Goal: Task Accomplishment & Management: Manage account settings

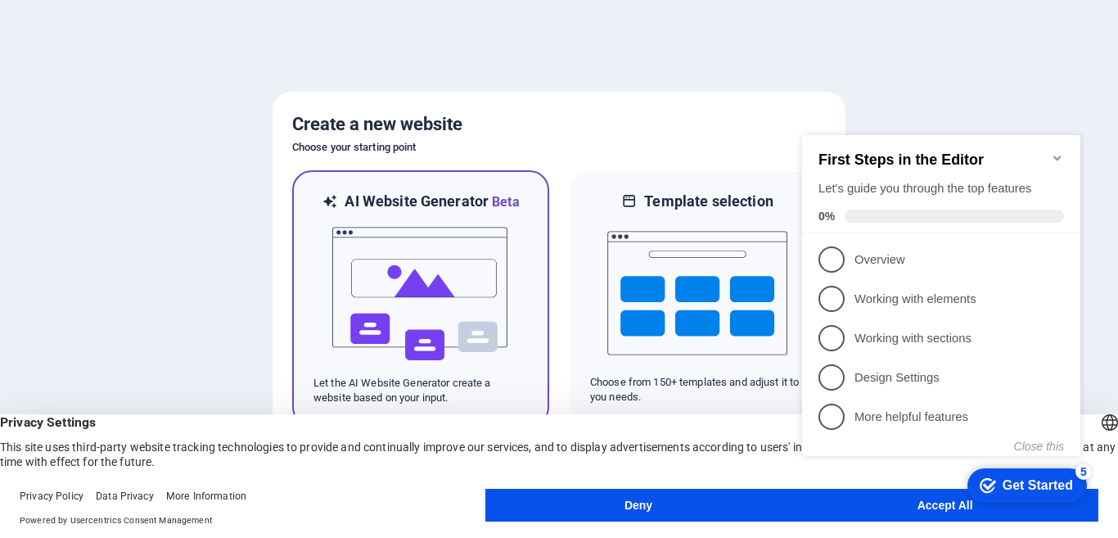
click at [458, 243] on img at bounding box center [421, 294] width 180 height 164
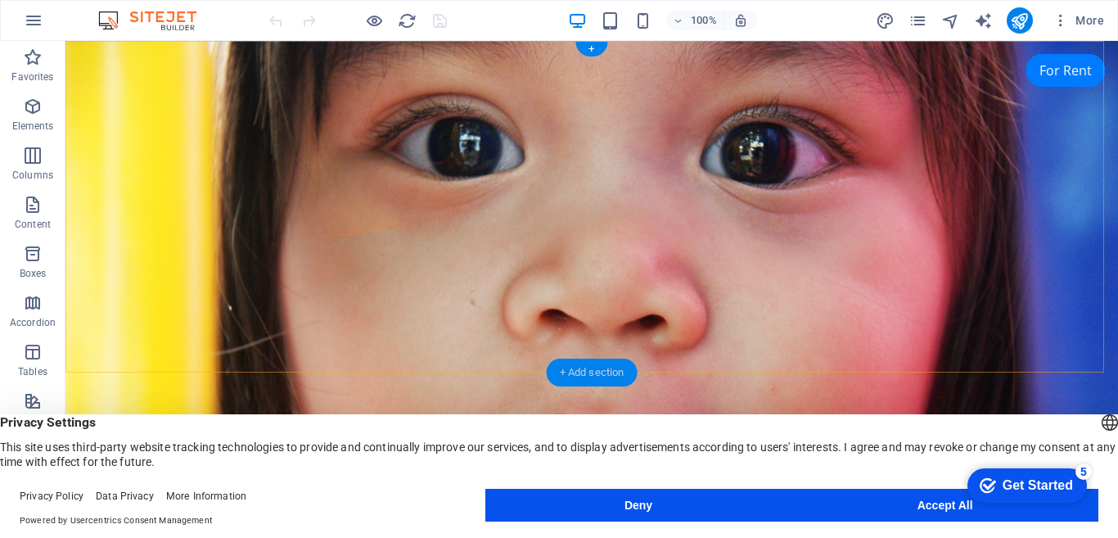
click at [0, 0] on div "+ Add section" at bounding box center [0, 0] width 0 height 0
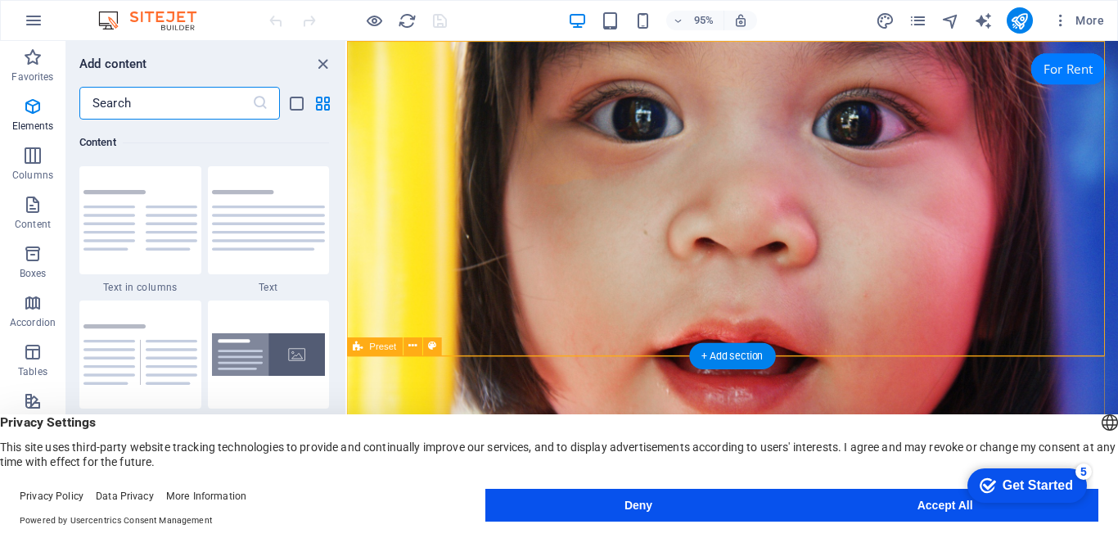
scroll to position [2865, 0]
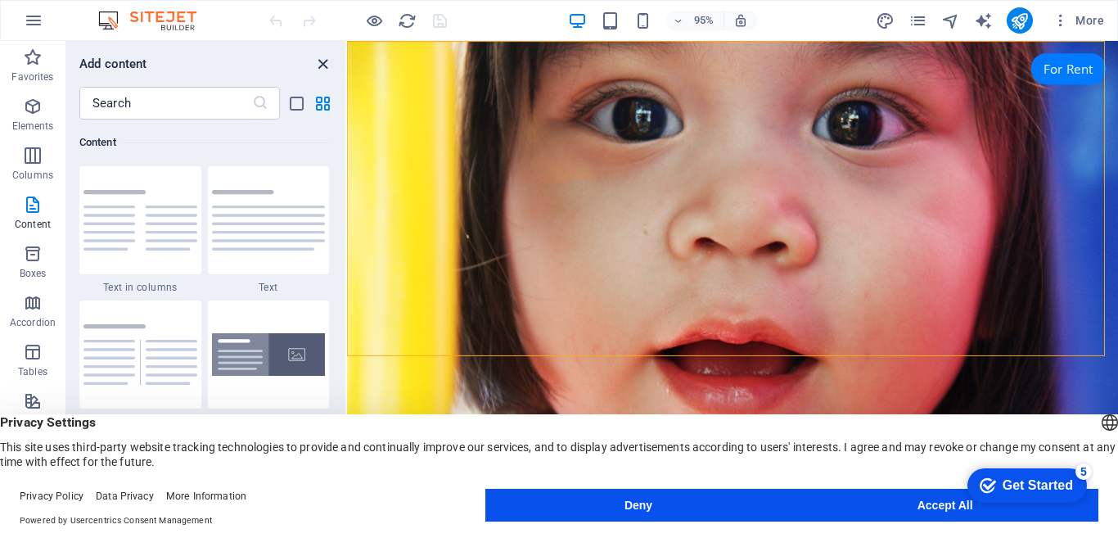
drag, startPoint x: 324, startPoint y: 63, endPoint x: 267, endPoint y: 30, distance: 66.0
click at [324, 63] on icon "close panel" at bounding box center [323, 64] width 19 height 19
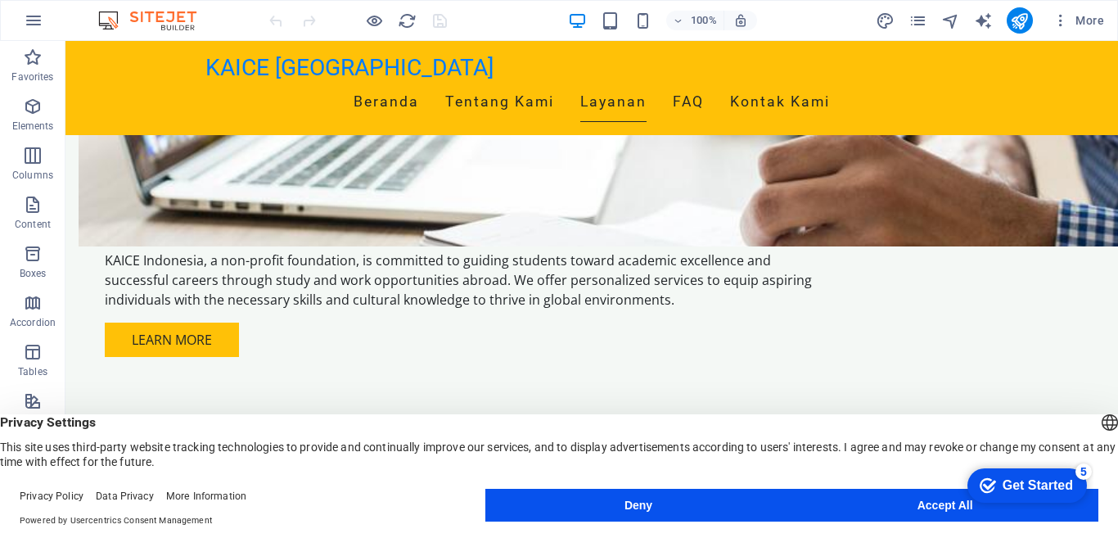
scroll to position [1037, 0]
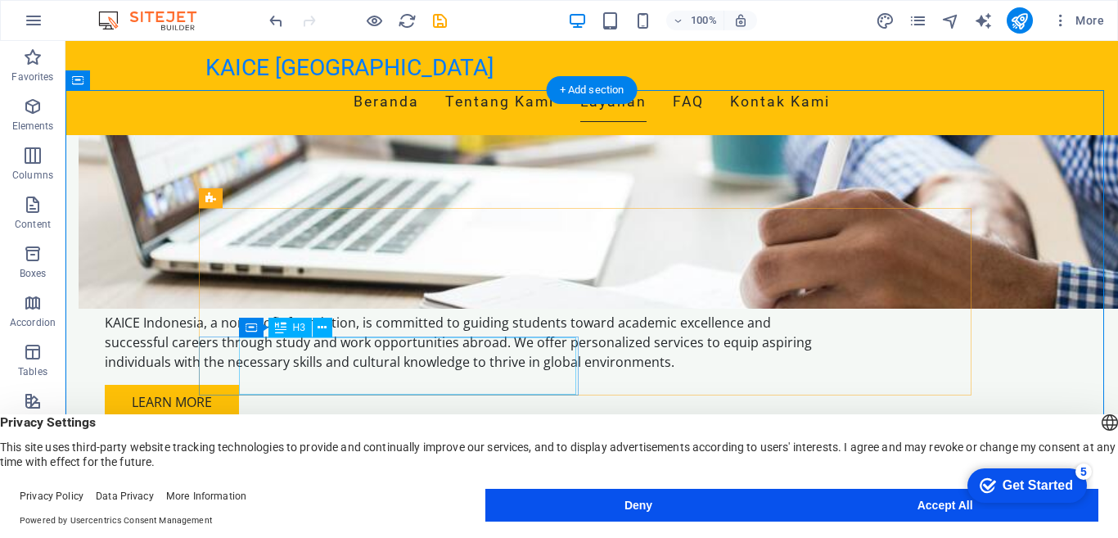
click at [317, 332] on button at bounding box center [323, 328] width 20 height 20
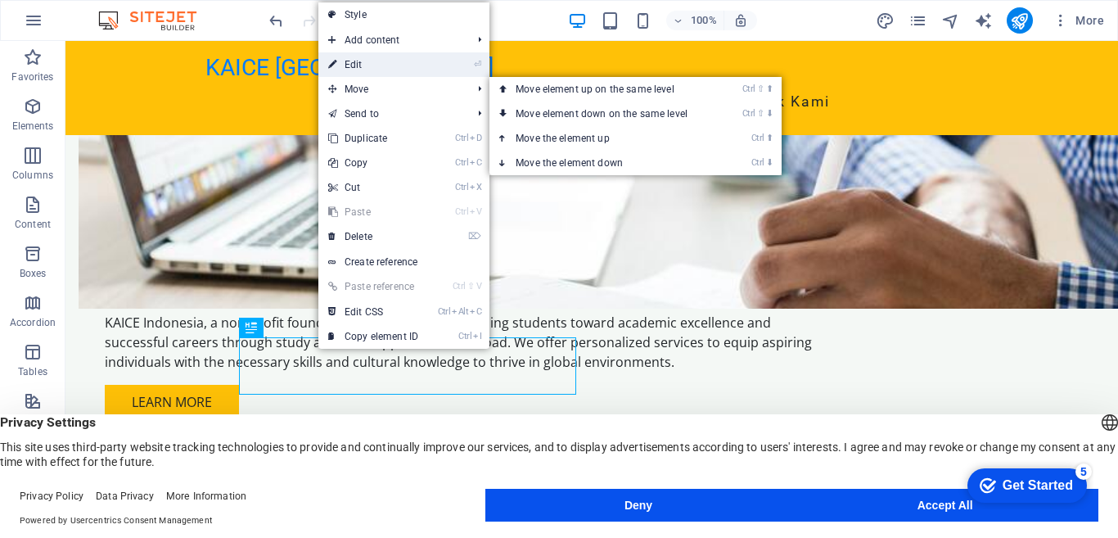
click at [360, 61] on link "⏎ Edit" at bounding box center [373, 64] width 110 height 25
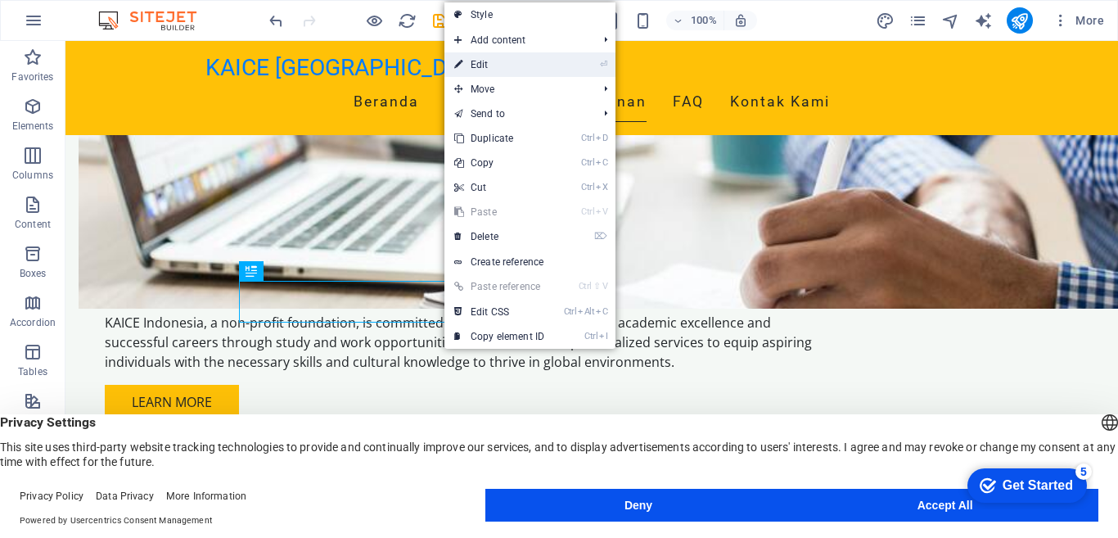
drag, startPoint x: 477, startPoint y: 63, endPoint x: 126, endPoint y: 245, distance: 395.5
click at [477, 63] on link "⏎ Edit" at bounding box center [500, 64] width 110 height 25
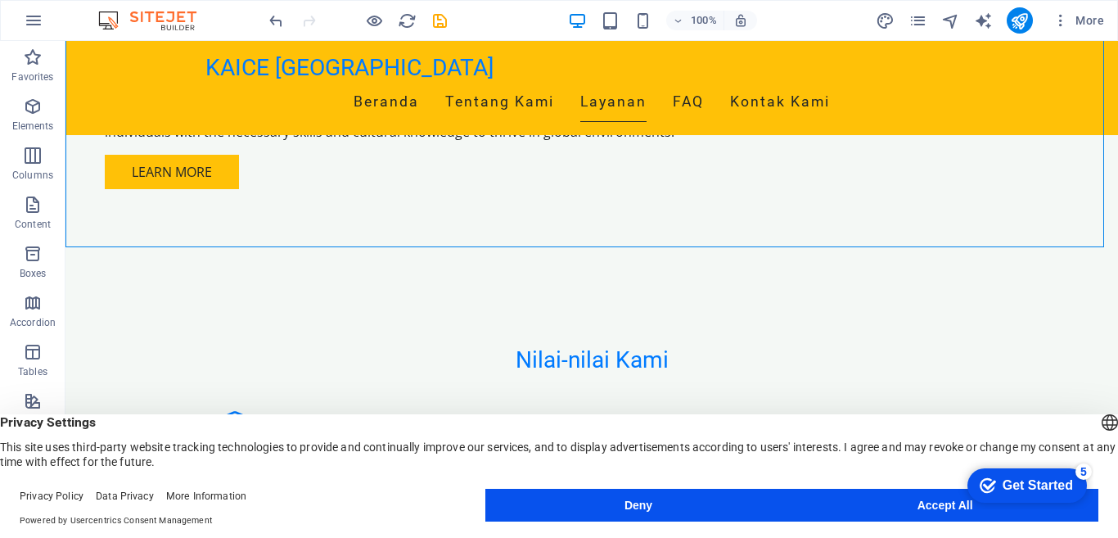
scroll to position [1225, 0]
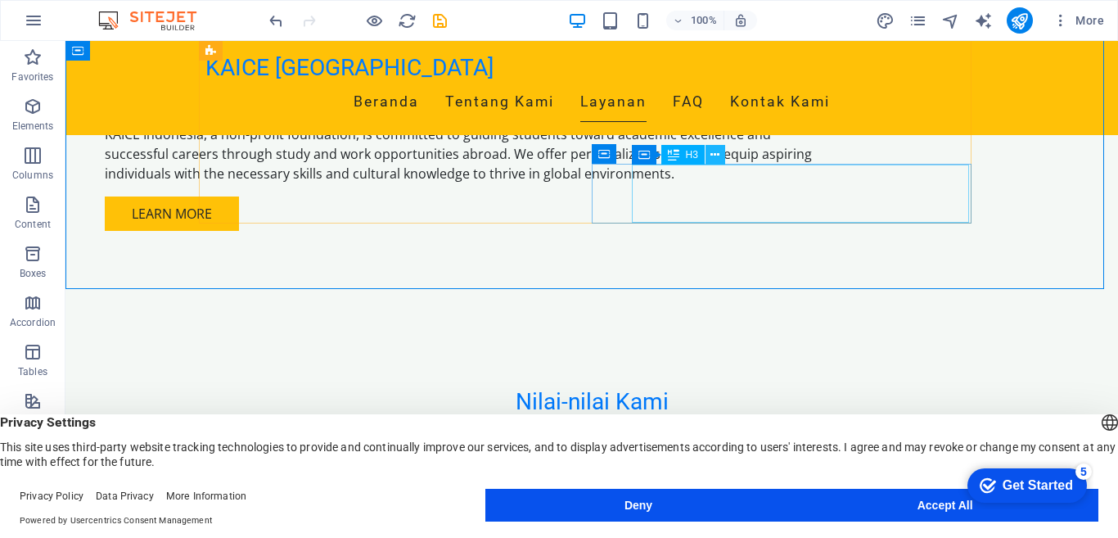
click at [716, 158] on icon at bounding box center [715, 155] width 9 height 17
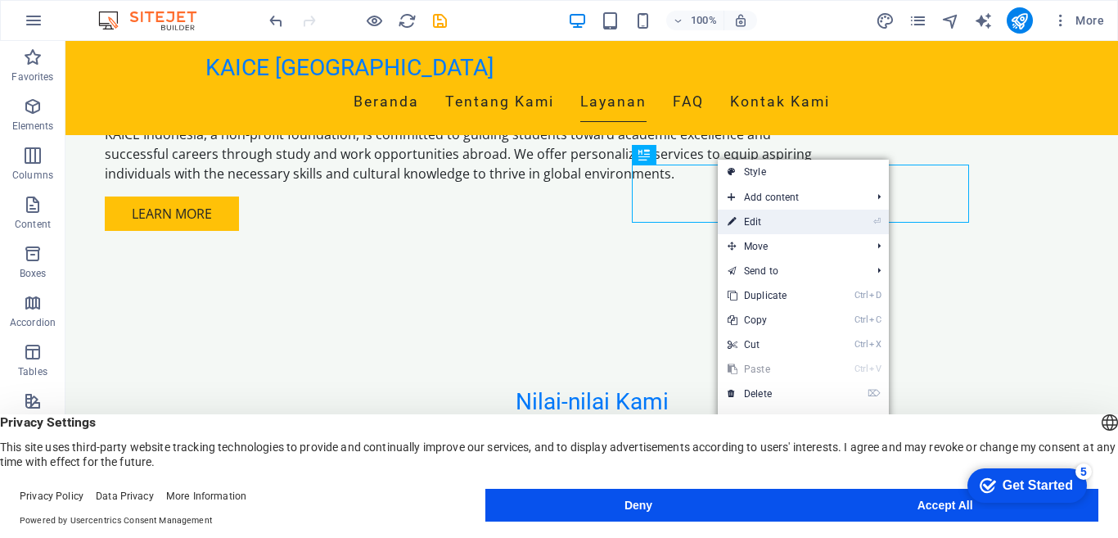
click at [759, 216] on link "⏎ Edit" at bounding box center [773, 222] width 110 height 25
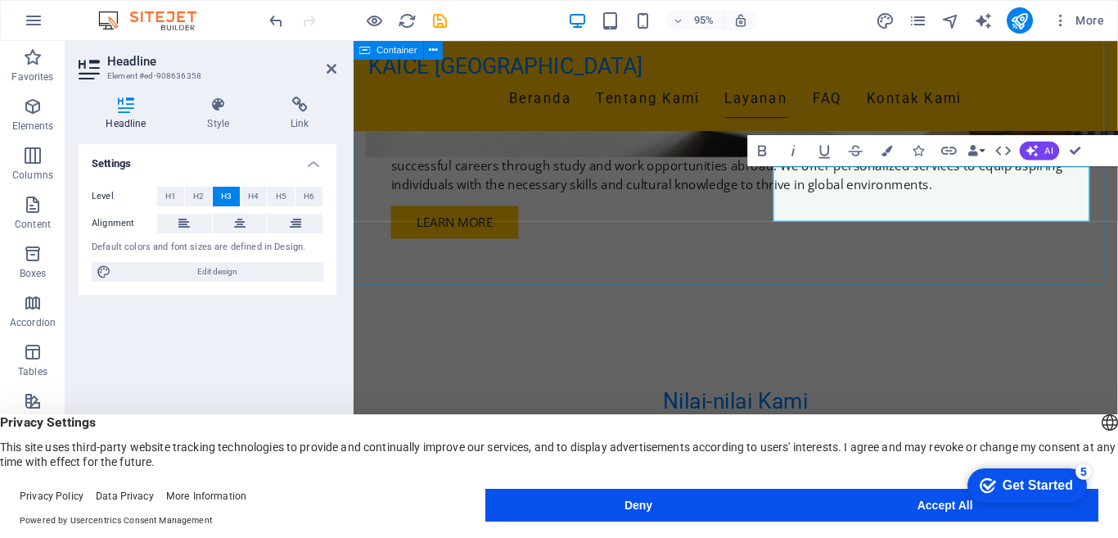
scroll to position [1217, 0]
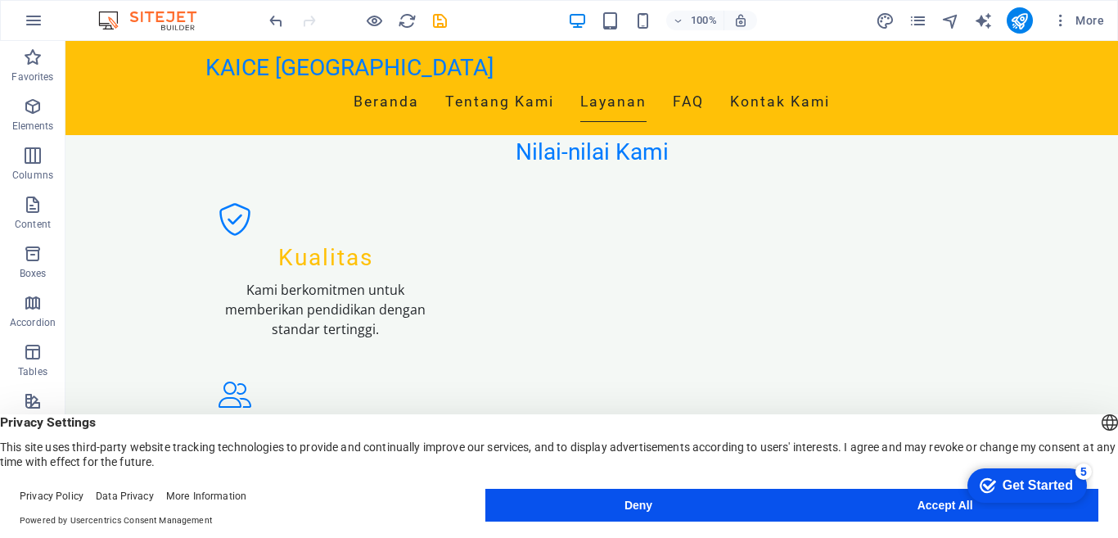
scroll to position [1495, 0]
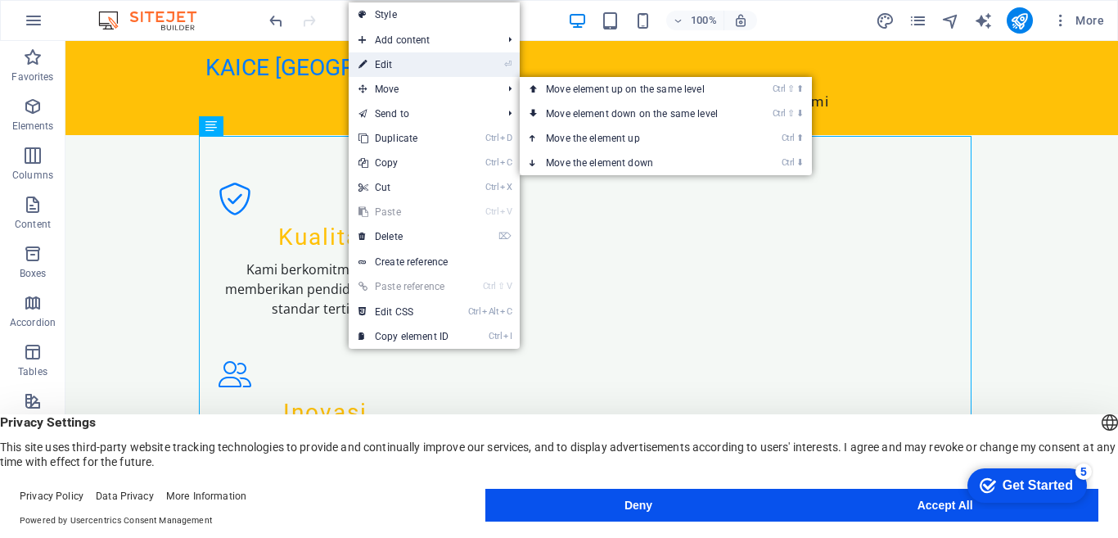
click at [405, 66] on link "⏎ Edit" at bounding box center [404, 64] width 110 height 25
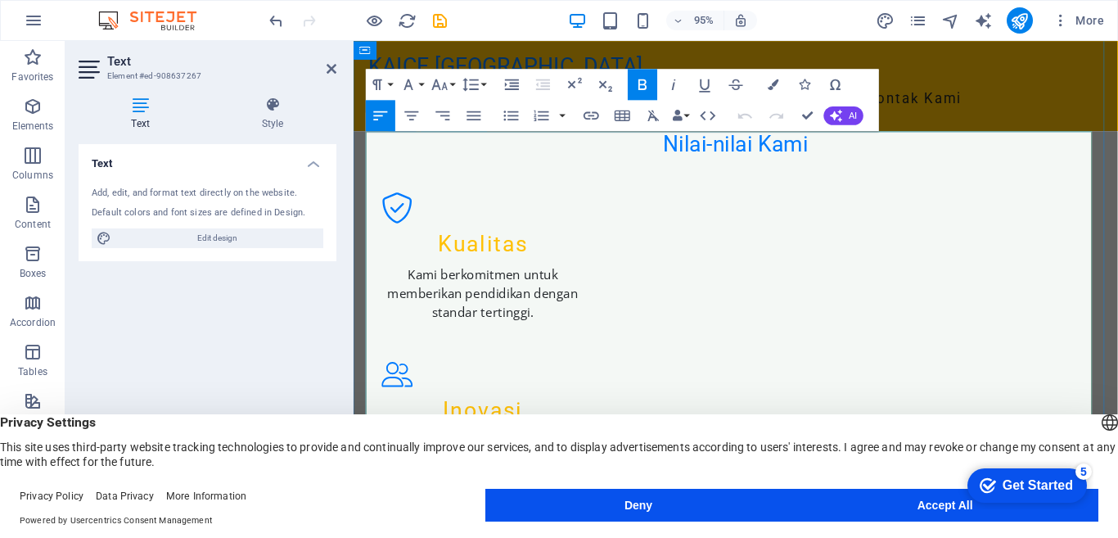
drag, startPoint x: 479, startPoint y: 257, endPoint x: 529, endPoint y: 258, distance: 50.0
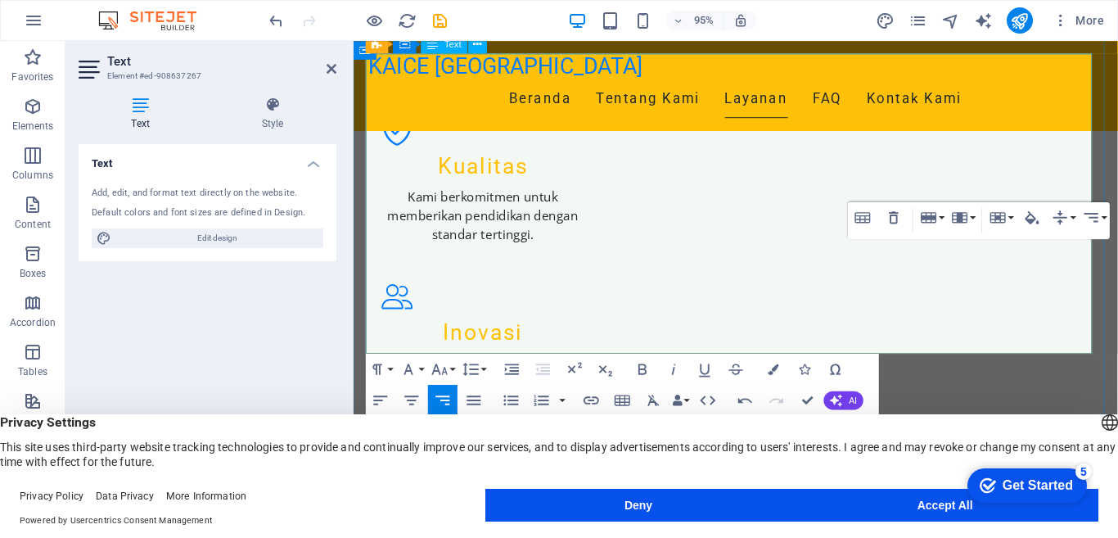
drag, startPoint x: 1084, startPoint y: 184, endPoint x: 1097, endPoint y: 209, distance: 27.8
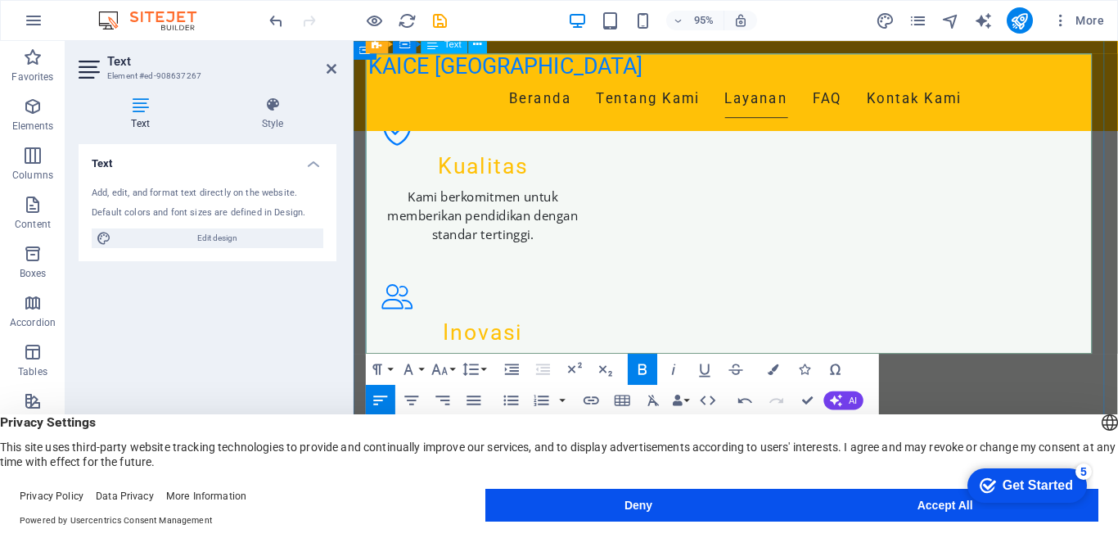
drag, startPoint x: 378, startPoint y: 329, endPoint x: 528, endPoint y: 332, distance: 149.9
drag, startPoint x: 374, startPoint y: 329, endPoint x: 561, endPoint y: 332, distance: 186.7
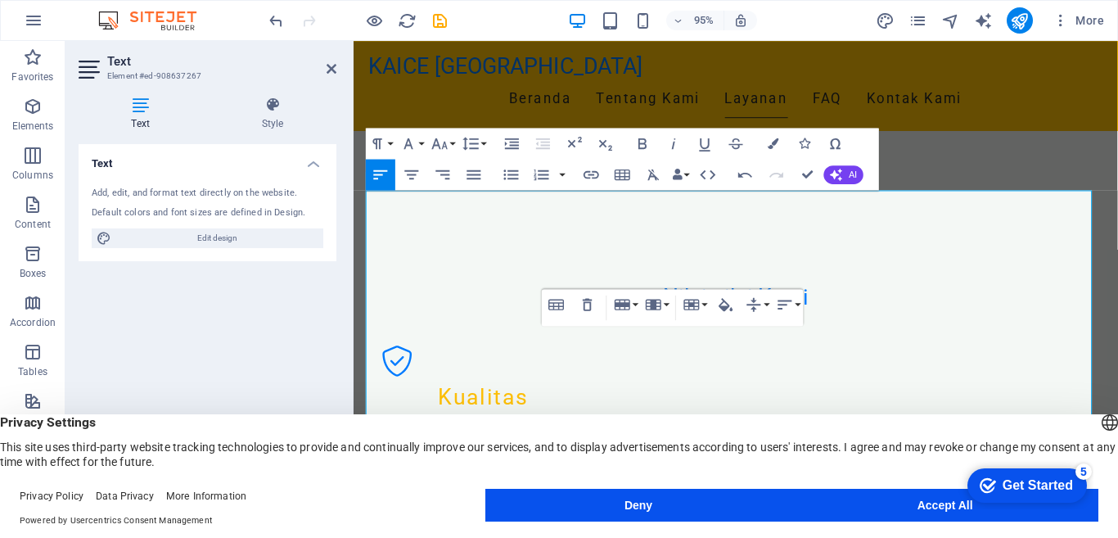
scroll to position [1433, 0]
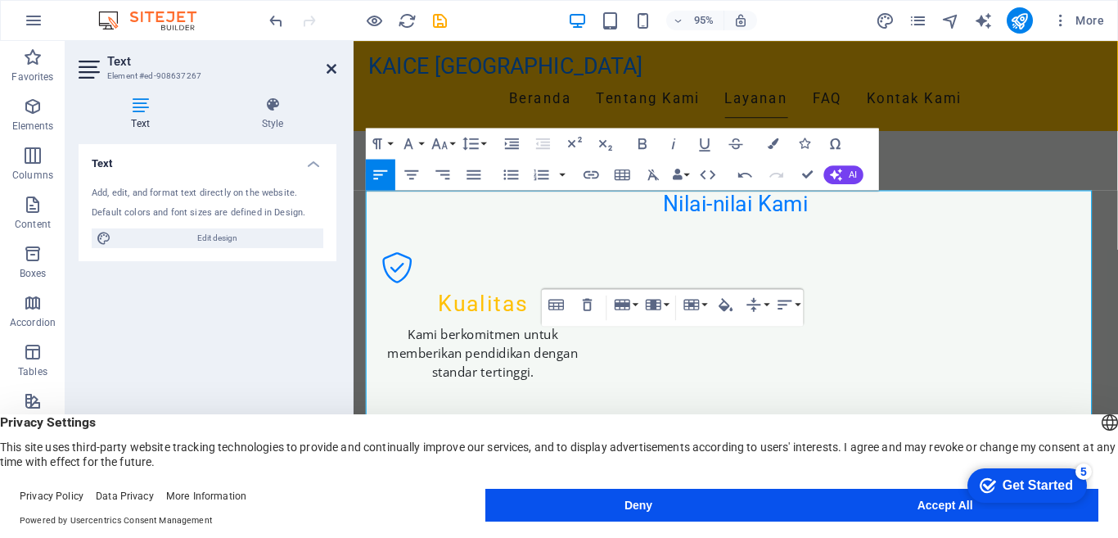
drag, startPoint x: 331, startPoint y: 70, endPoint x: 265, endPoint y: 29, distance: 77.7
click at [331, 70] on icon at bounding box center [332, 68] width 10 height 13
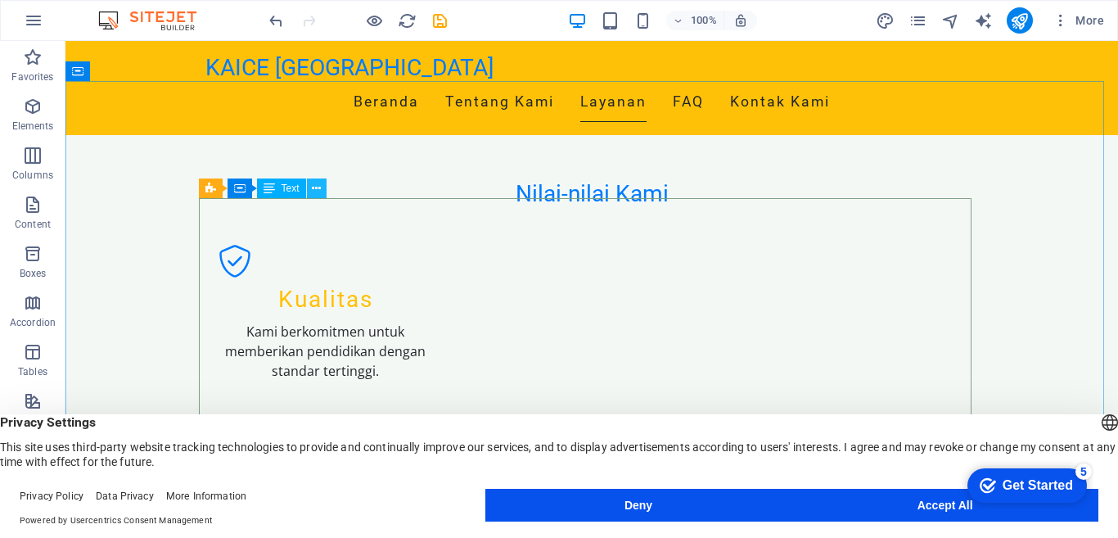
click at [318, 188] on icon at bounding box center [316, 188] width 9 height 17
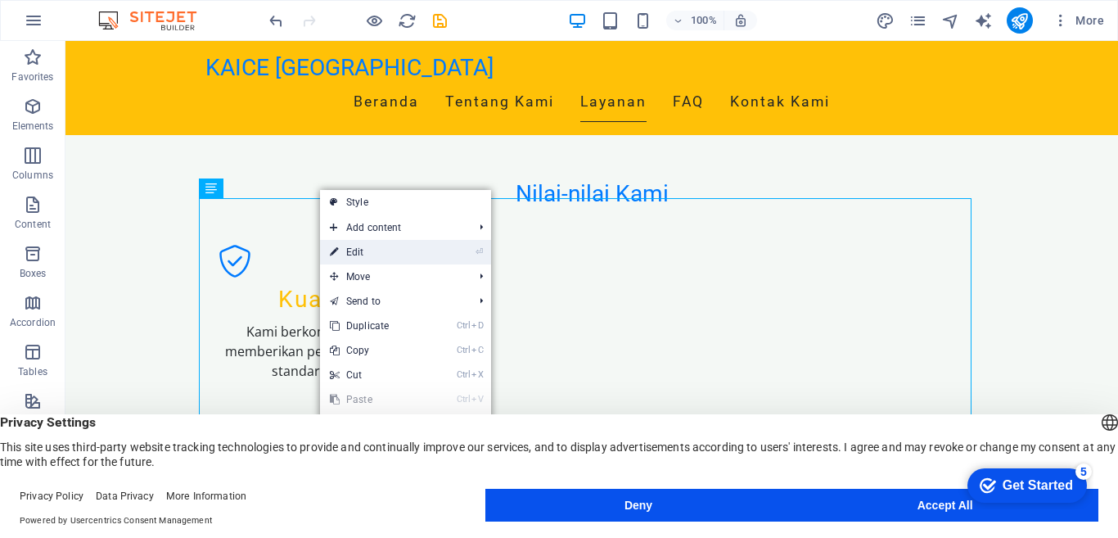
click at [368, 255] on link "⏎ Edit" at bounding box center [375, 252] width 110 height 25
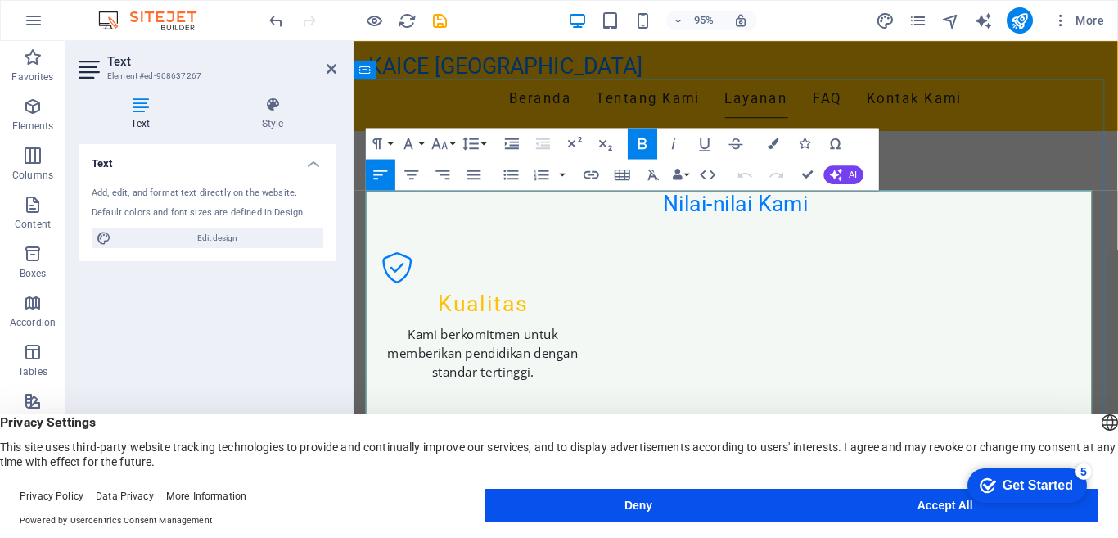
drag, startPoint x: 673, startPoint y: 284, endPoint x: 819, endPoint y: 286, distance: 145.7
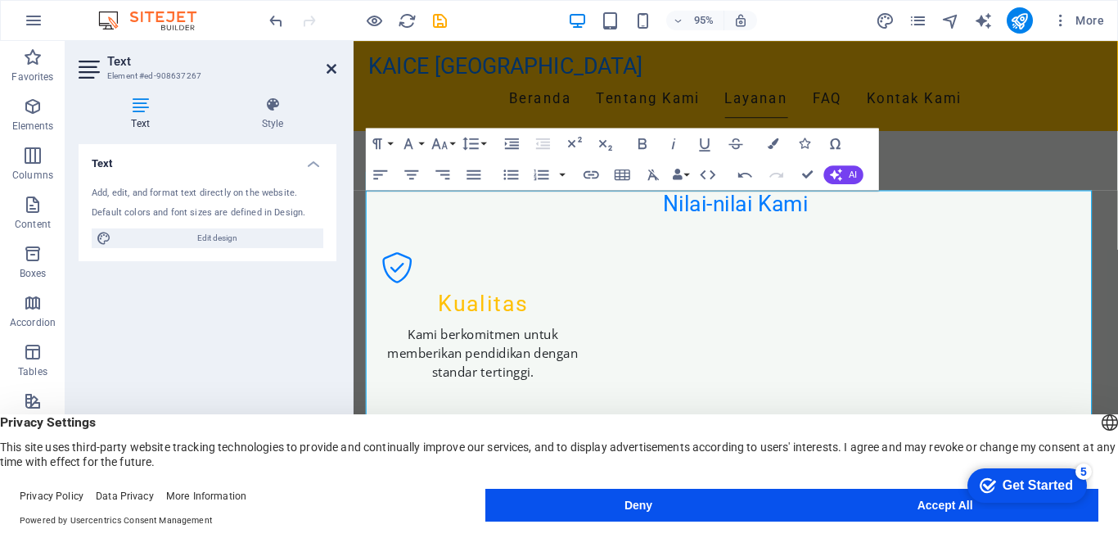
drag, startPoint x: 328, startPoint y: 70, endPoint x: 264, endPoint y: 29, distance: 75.9
click at [328, 70] on icon at bounding box center [332, 68] width 10 height 13
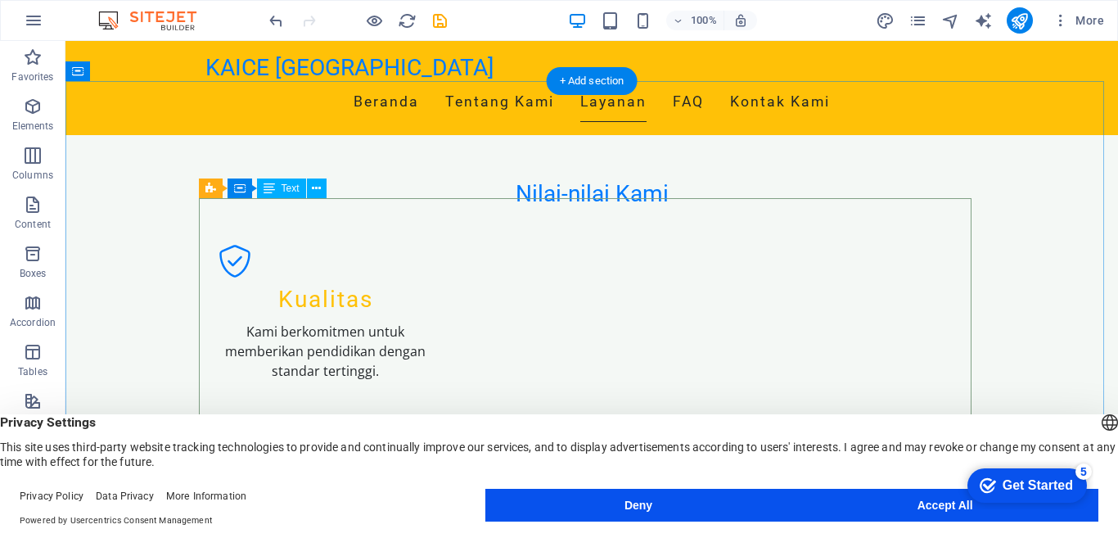
click at [318, 190] on icon at bounding box center [316, 188] width 9 height 17
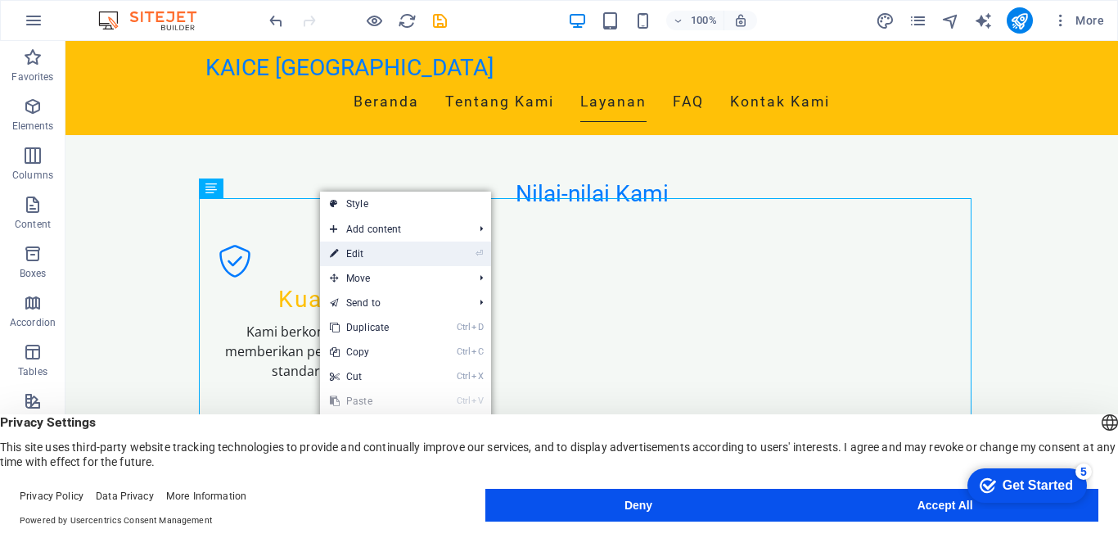
click at [373, 251] on link "⏎ Edit" at bounding box center [375, 254] width 110 height 25
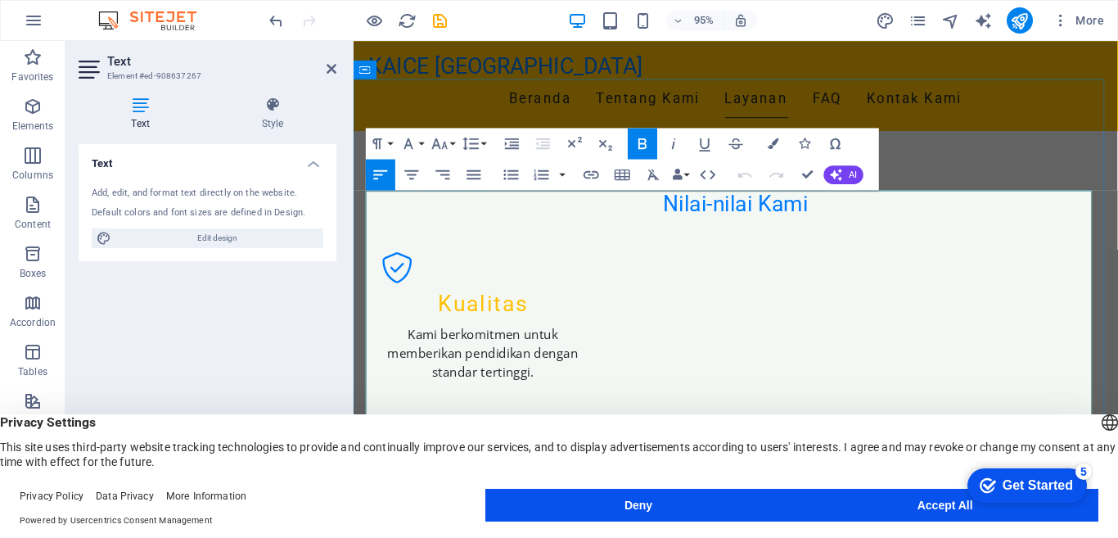
drag, startPoint x: 507, startPoint y: 267, endPoint x: 460, endPoint y: 266, distance: 46.7
drag, startPoint x: 523, startPoint y: 316, endPoint x: 541, endPoint y: 349, distance: 37.4
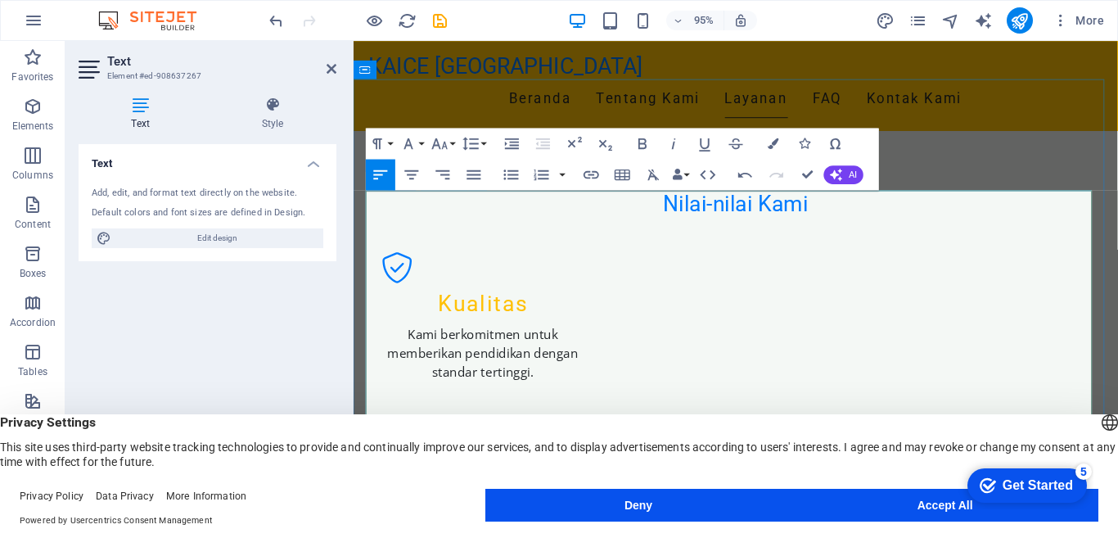
drag, startPoint x: 328, startPoint y: 71, endPoint x: 264, endPoint y: 30, distance: 76.5
click at [328, 71] on icon at bounding box center [332, 68] width 10 height 13
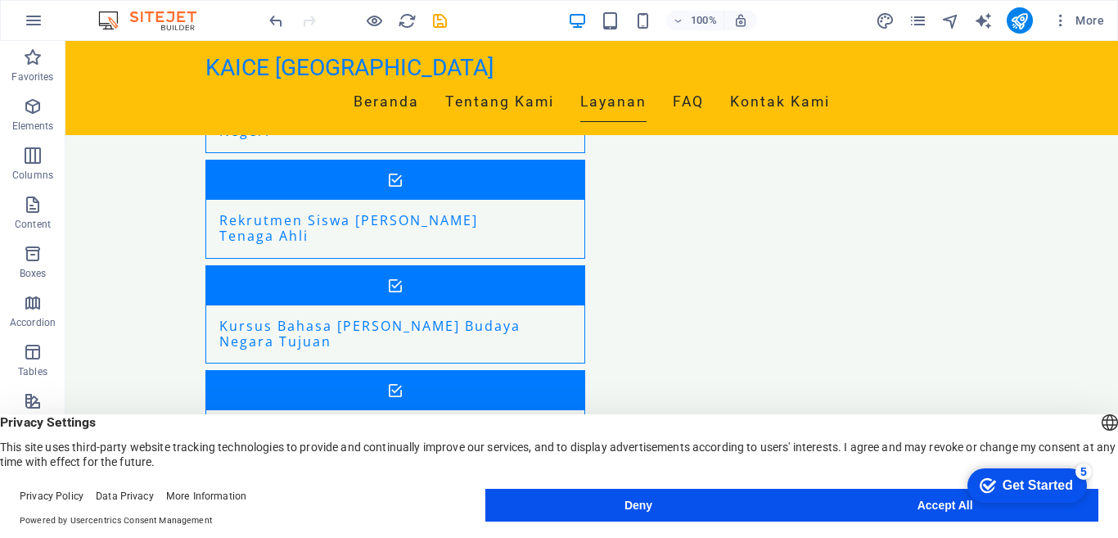
scroll to position [2326, 0]
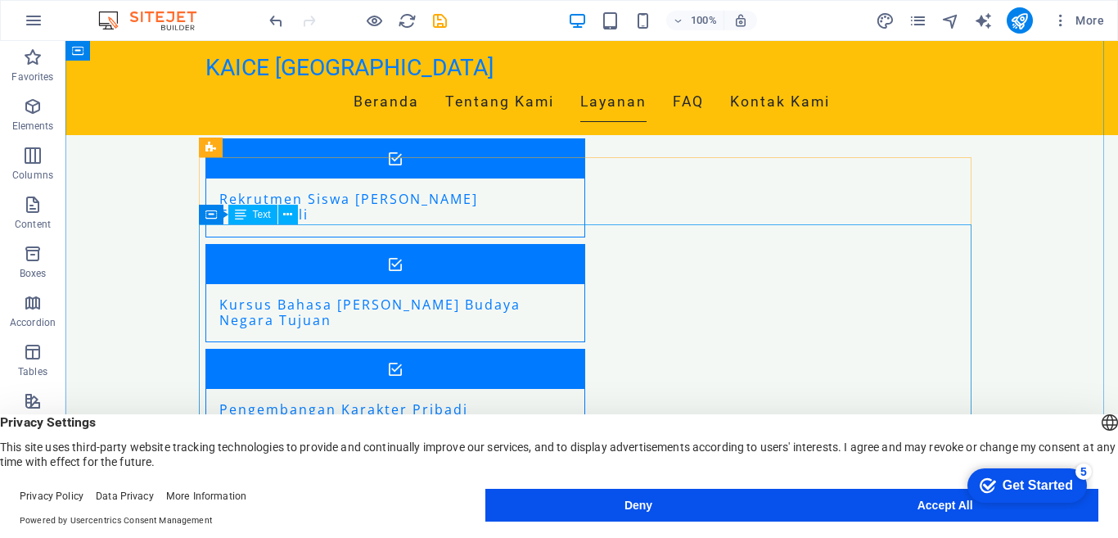
click at [293, 219] on button at bounding box center [288, 215] width 20 height 20
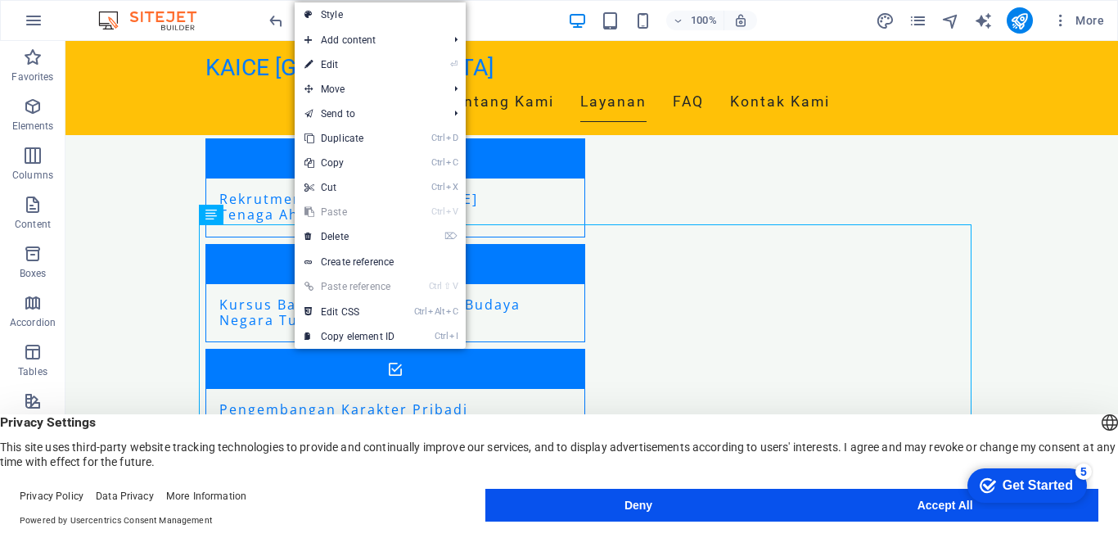
drag, startPoint x: 337, startPoint y: 62, endPoint x: 270, endPoint y: 229, distance: 179.7
click at [336, 61] on link "⏎ Edit" at bounding box center [350, 64] width 110 height 25
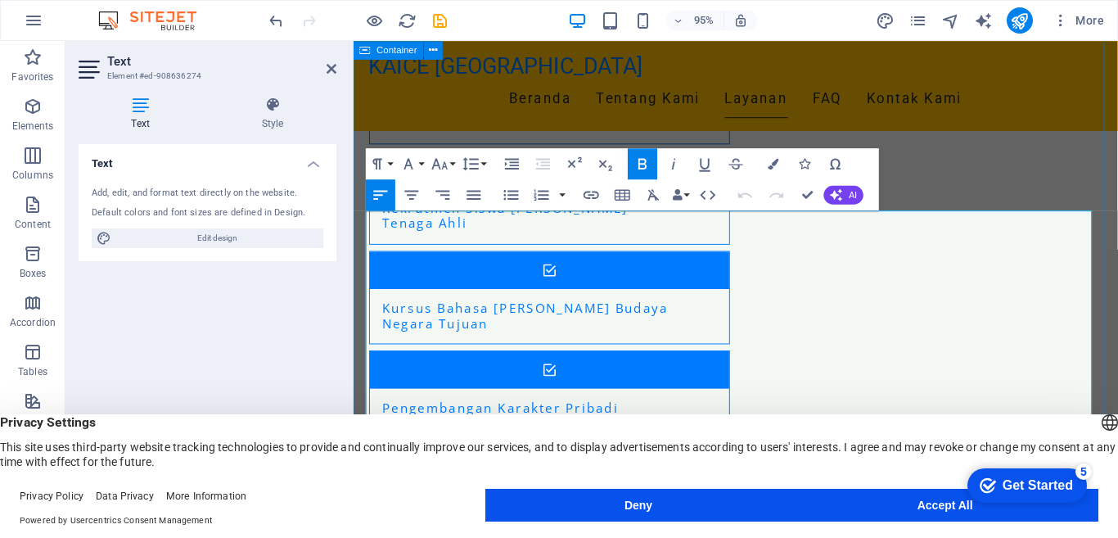
scroll to position [2331, 0]
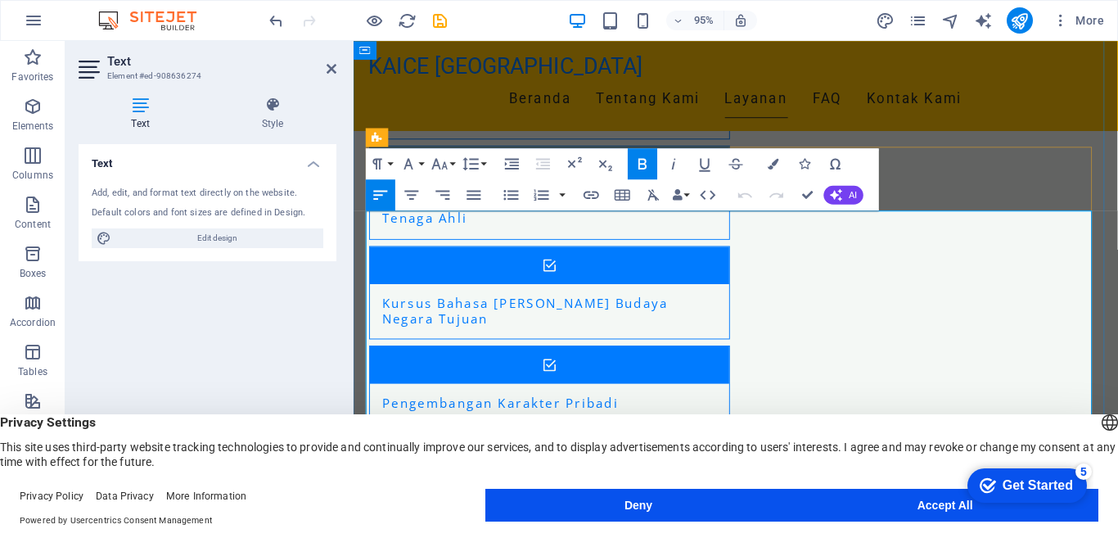
drag, startPoint x: 411, startPoint y: 235, endPoint x: 377, endPoint y: 250, distance: 37.4
drag, startPoint x: 409, startPoint y: 252, endPoint x: 431, endPoint y: 273, distance: 29.5
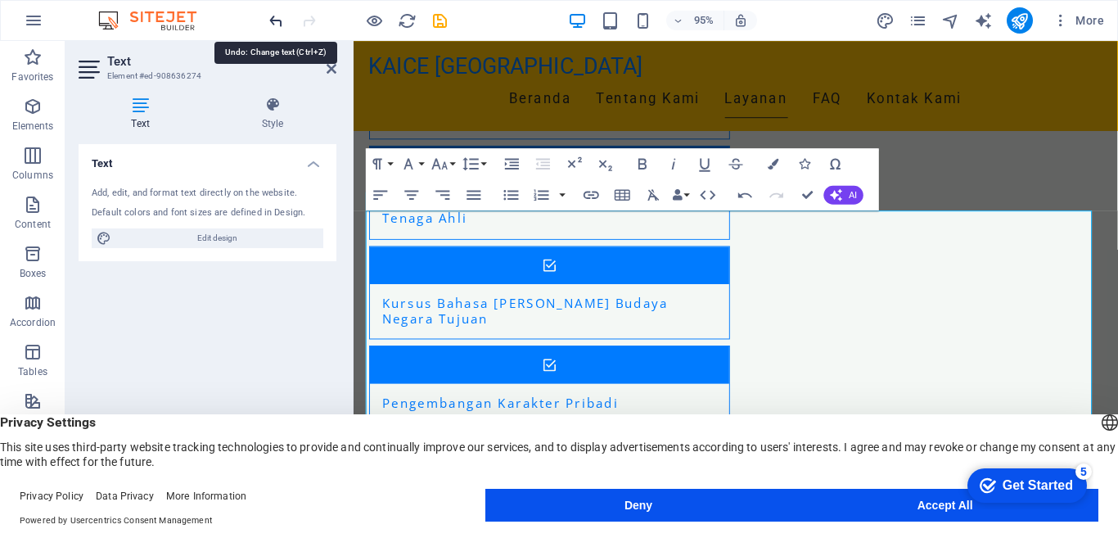
click at [278, 17] on icon "undo" at bounding box center [276, 20] width 19 height 19
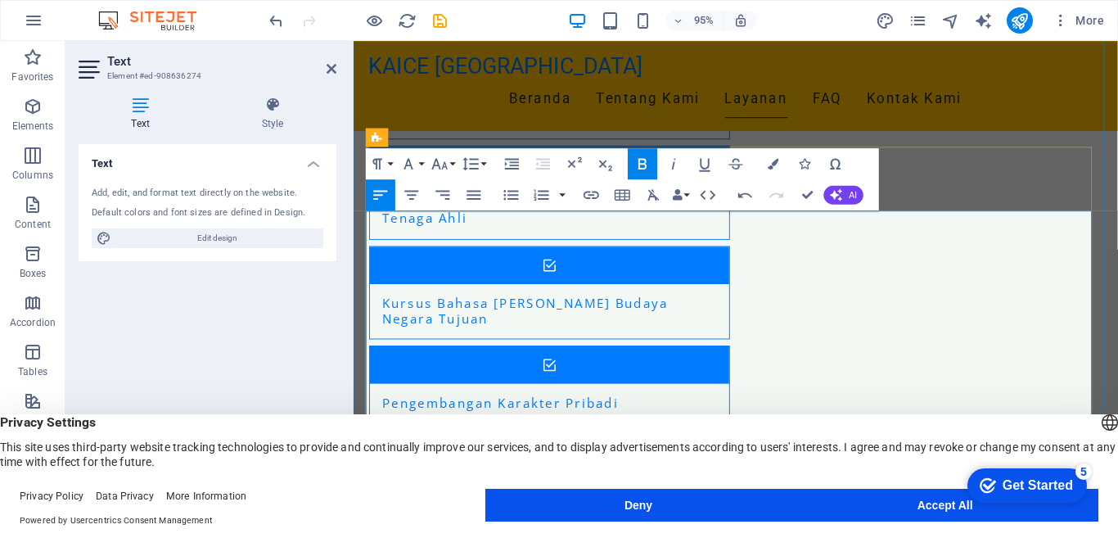
click at [325, 65] on h2 "Text" at bounding box center [221, 61] width 229 height 15
click at [332, 67] on icon at bounding box center [332, 68] width 10 height 13
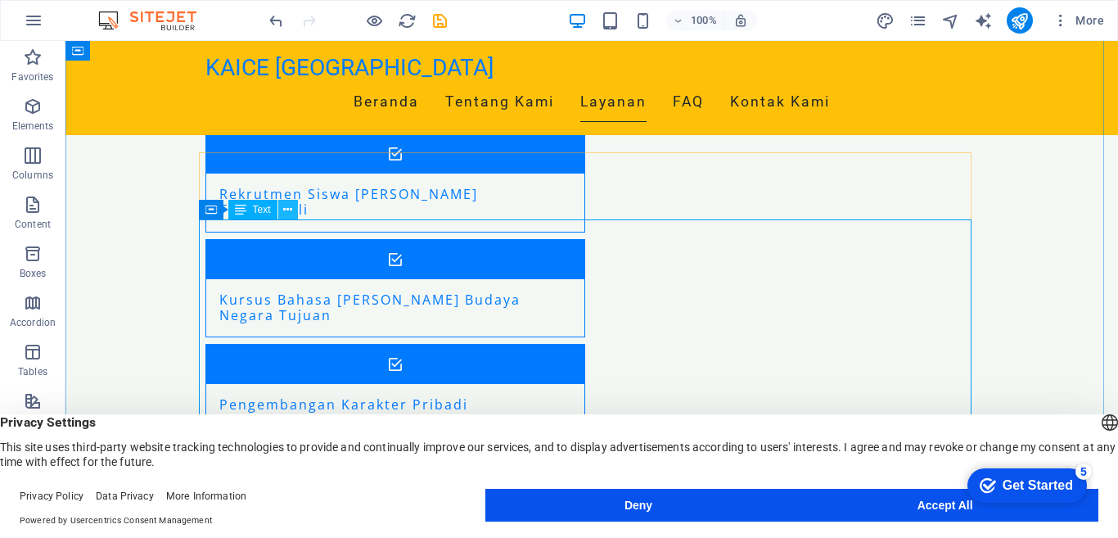
click at [288, 209] on icon at bounding box center [287, 209] width 9 height 17
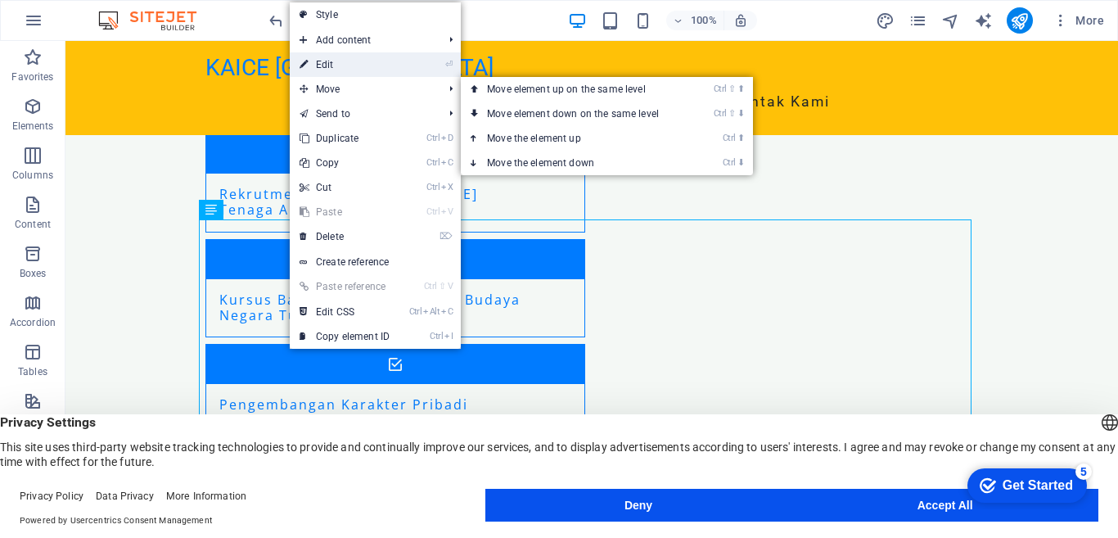
click at [323, 64] on link "⏎ Edit" at bounding box center [345, 64] width 110 height 25
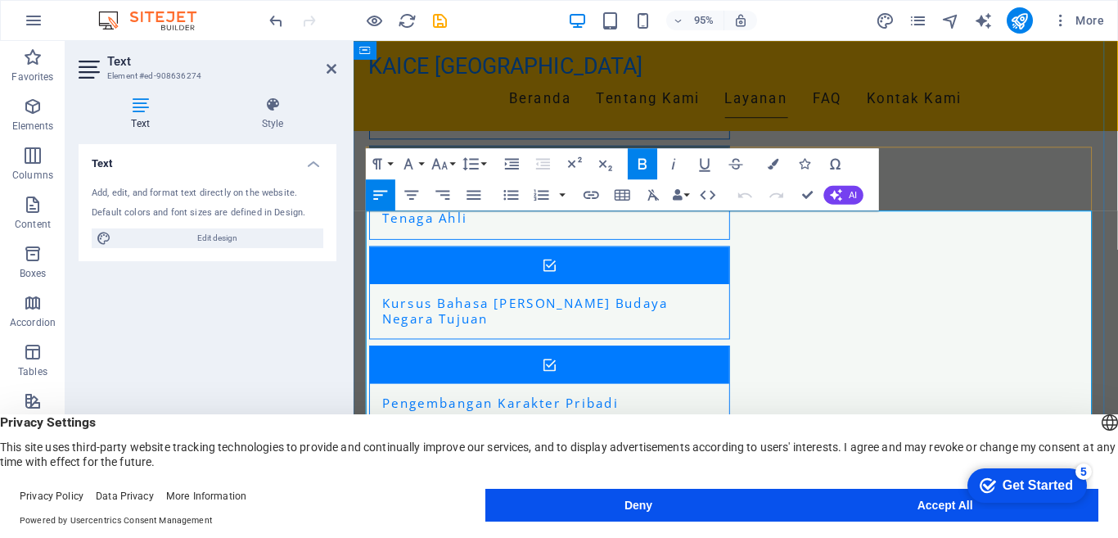
drag, startPoint x: 415, startPoint y: 287, endPoint x: 374, endPoint y: 289, distance: 41.0
drag, startPoint x: 418, startPoint y: 341, endPoint x: 373, endPoint y: 339, distance: 44.2
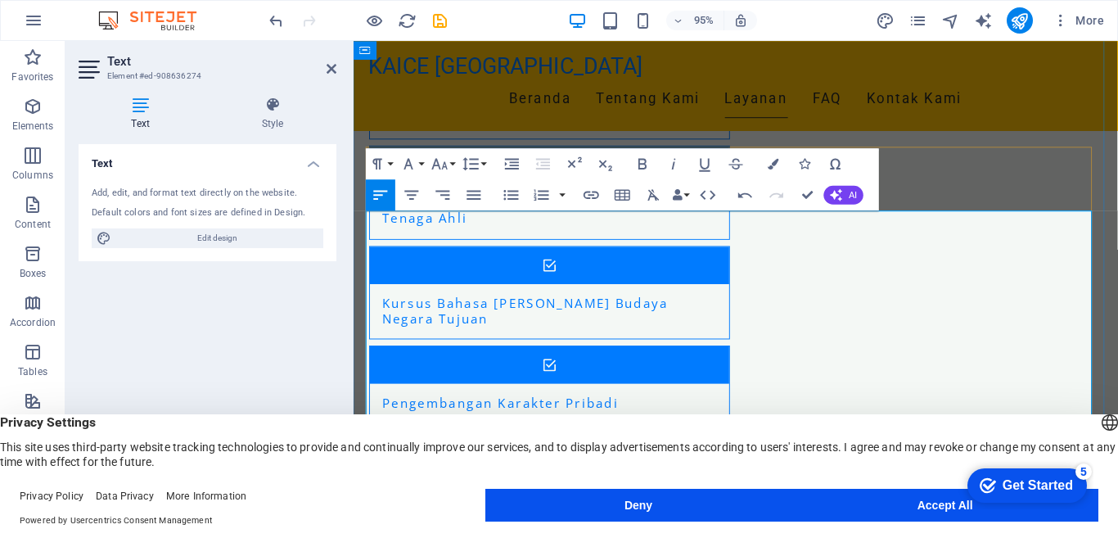
drag, startPoint x: 420, startPoint y: 395, endPoint x: 373, endPoint y: 396, distance: 47.5
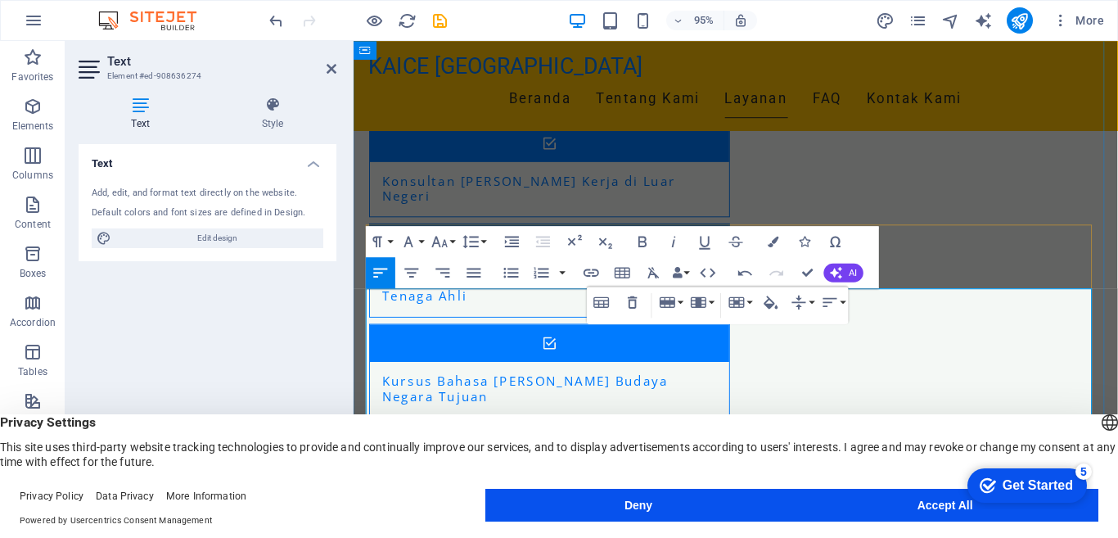
drag, startPoint x: 573, startPoint y: 386, endPoint x: 660, endPoint y: 364, distance: 89.6
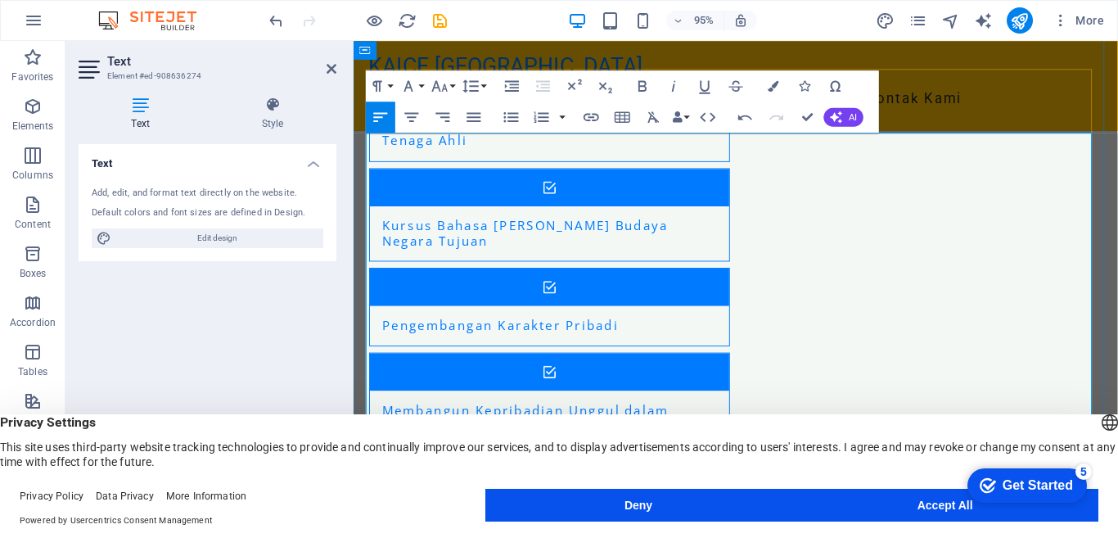
drag, startPoint x: 378, startPoint y: 173, endPoint x: 623, endPoint y: 174, distance: 244.8
click at [338, 71] on aside "Text Element #ed-908636274 Text Style Text Add, edit, and format text directly …" at bounding box center [210, 276] width 288 height 471
click at [333, 70] on icon at bounding box center [332, 68] width 10 height 13
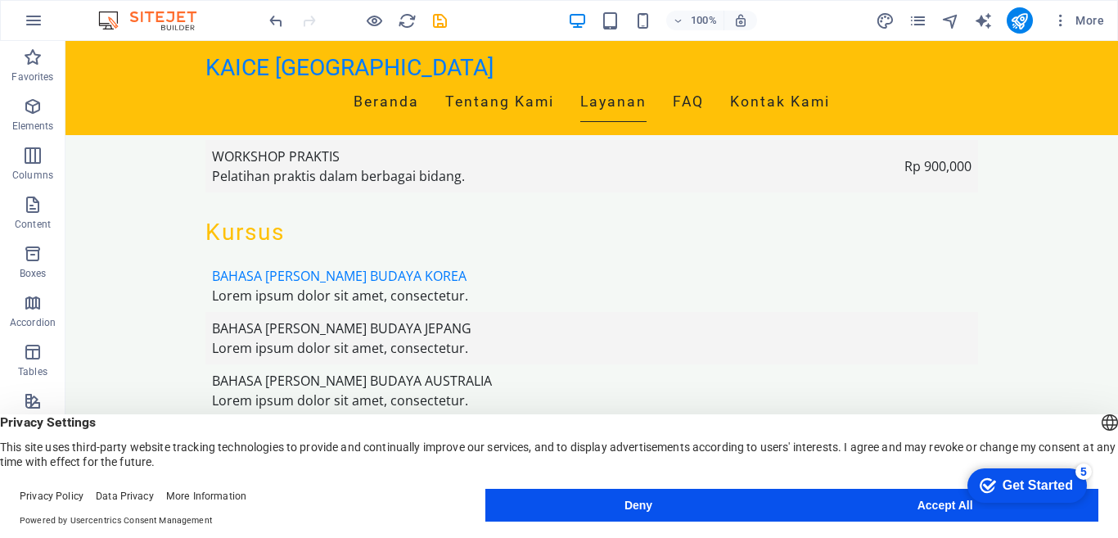
scroll to position [3842, 0]
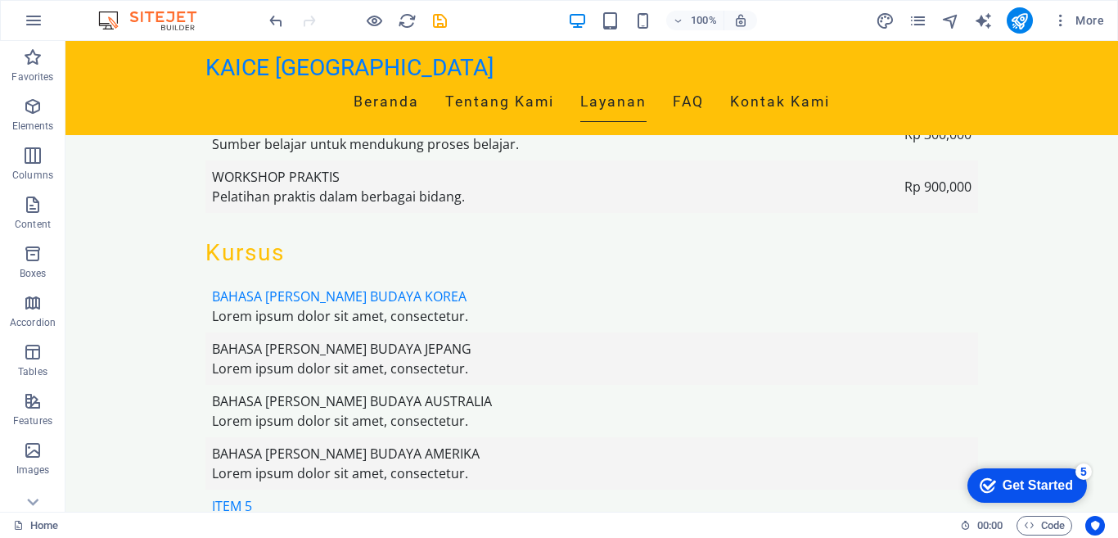
click at [1018, 484] on div "Get Started" at bounding box center [1038, 485] width 70 height 15
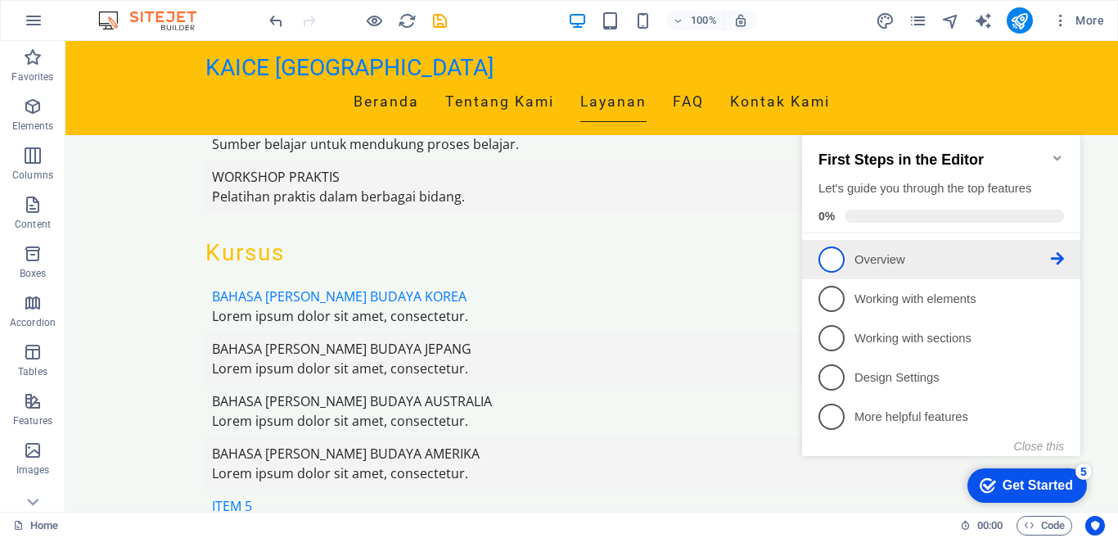
click at [842, 252] on span "1" at bounding box center [832, 259] width 26 height 26
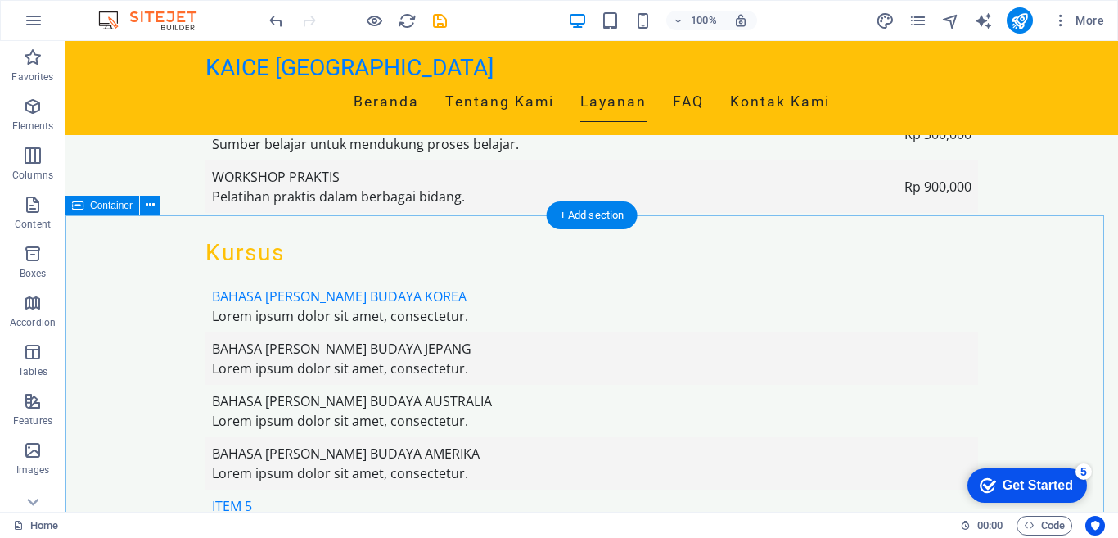
scroll to position [0, 0]
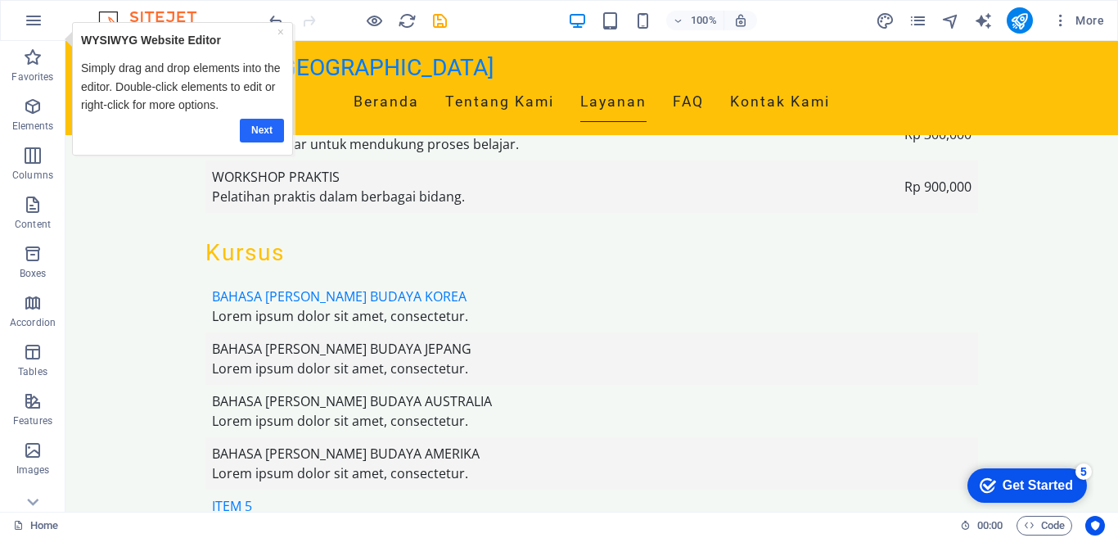
click at [264, 129] on link "Next" at bounding box center [261, 131] width 44 height 24
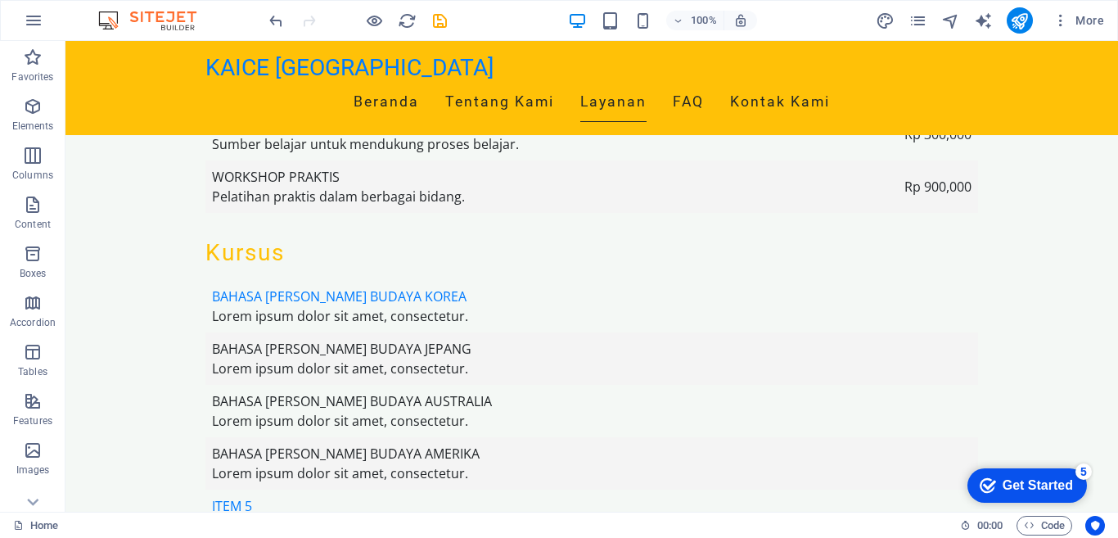
click at [1039, 485] on div "Get Started" at bounding box center [1038, 485] width 70 height 15
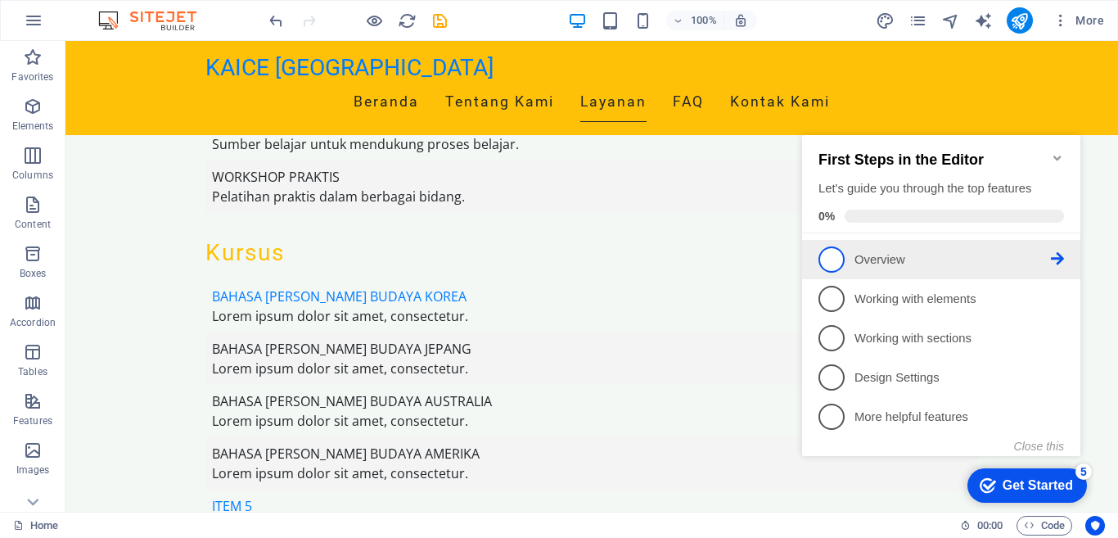
click at [1054, 255] on icon at bounding box center [1057, 258] width 13 height 13
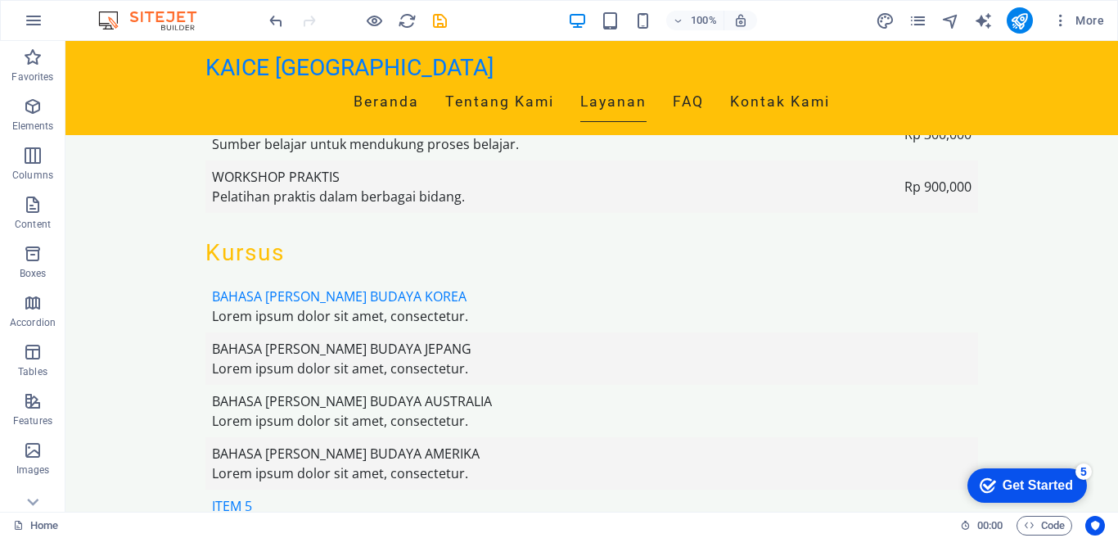
click at [1044, 481] on div "Get Started" at bounding box center [1038, 485] width 70 height 15
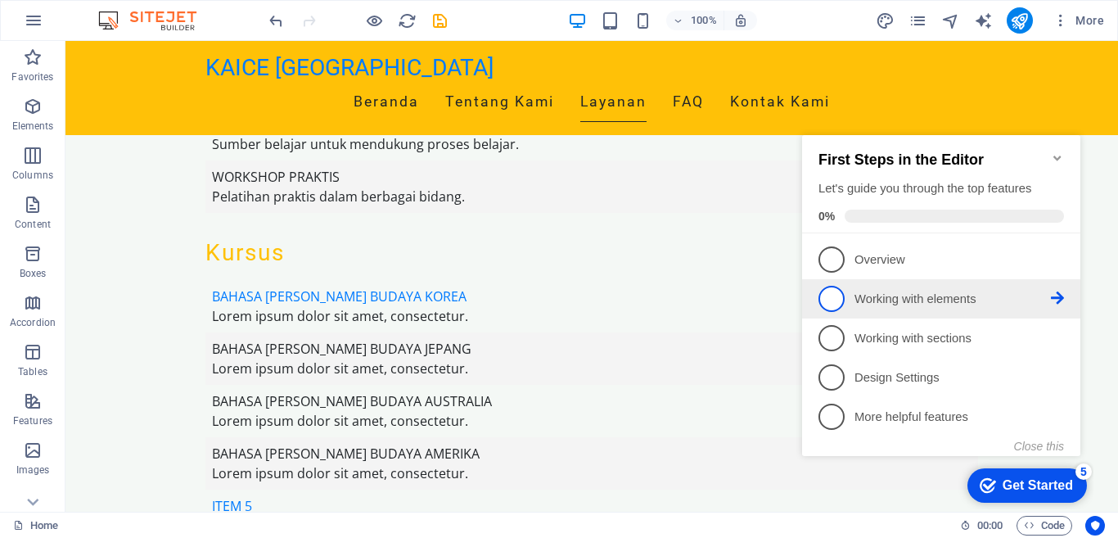
click at [1056, 296] on icon at bounding box center [1057, 297] width 13 height 13
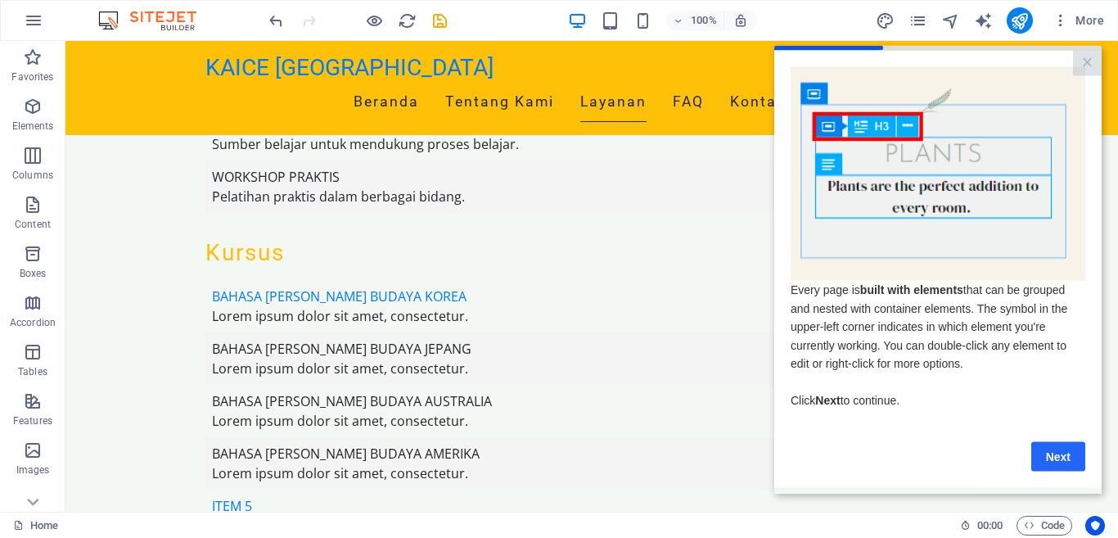
click at [1056, 457] on link "Next" at bounding box center [1059, 455] width 54 height 29
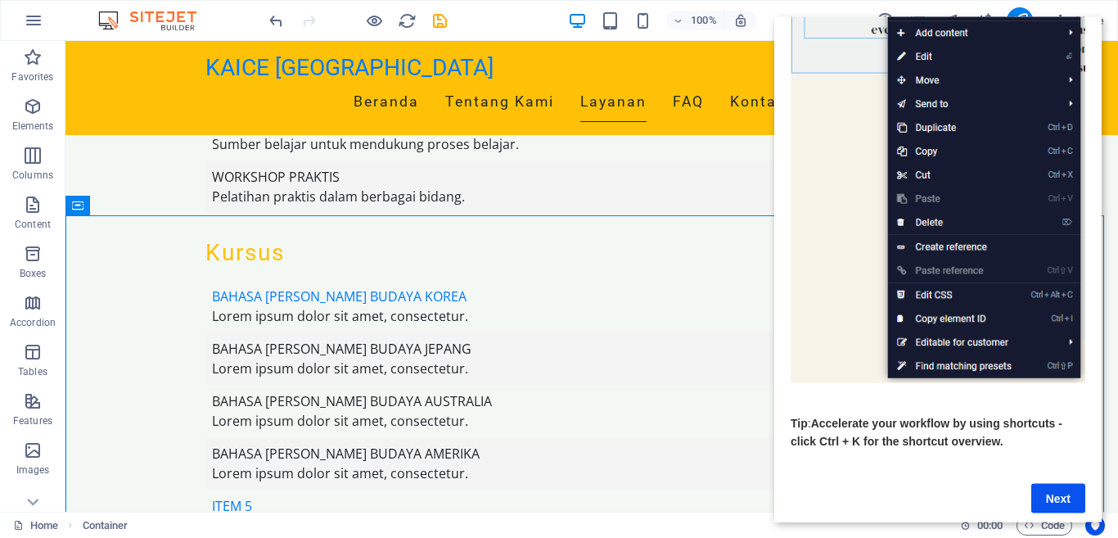
scroll to position [206, 0]
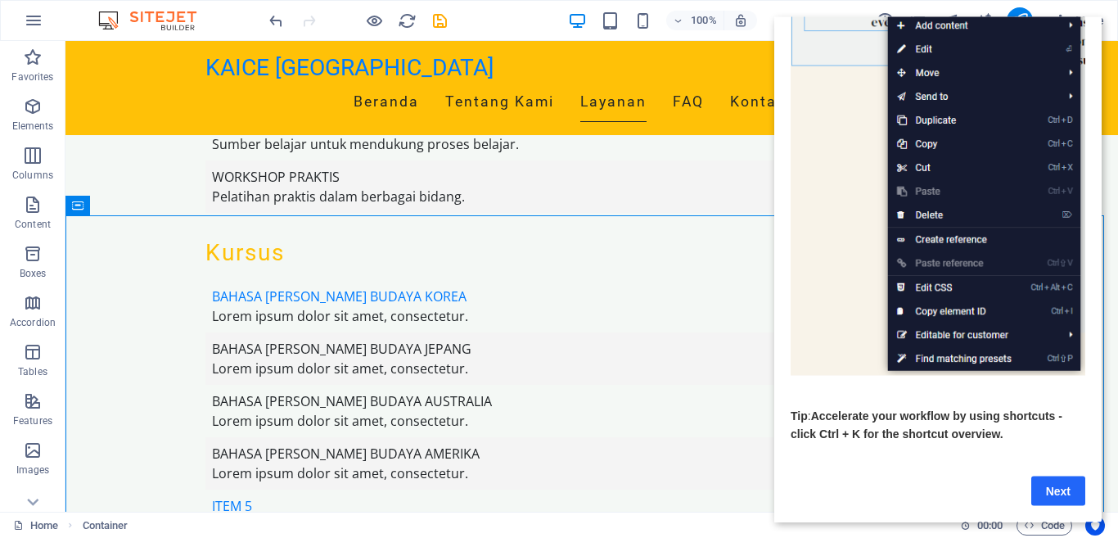
click at [1055, 480] on link "Next" at bounding box center [1059, 490] width 54 height 29
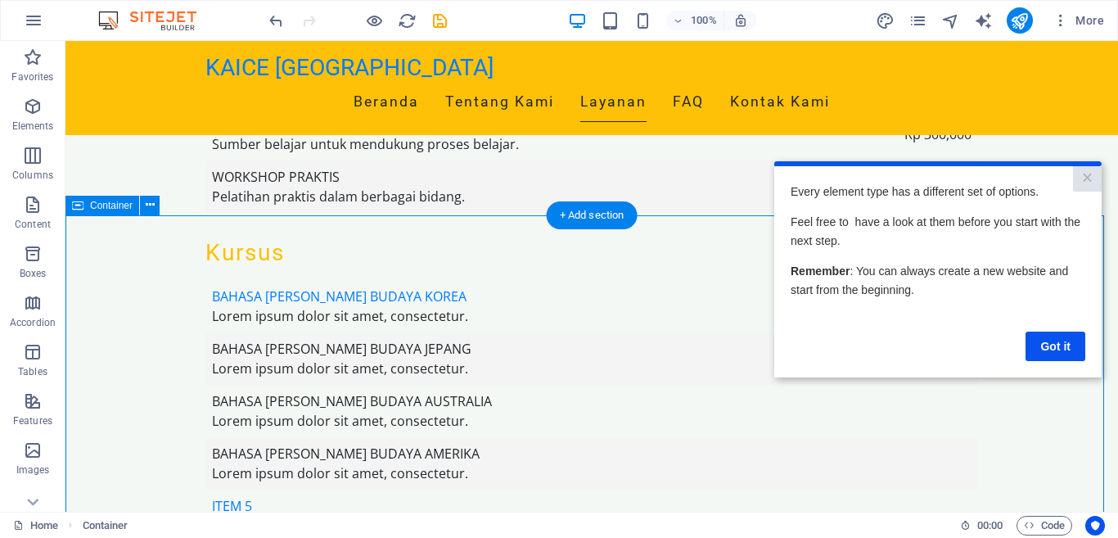
scroll to position [0, 0]
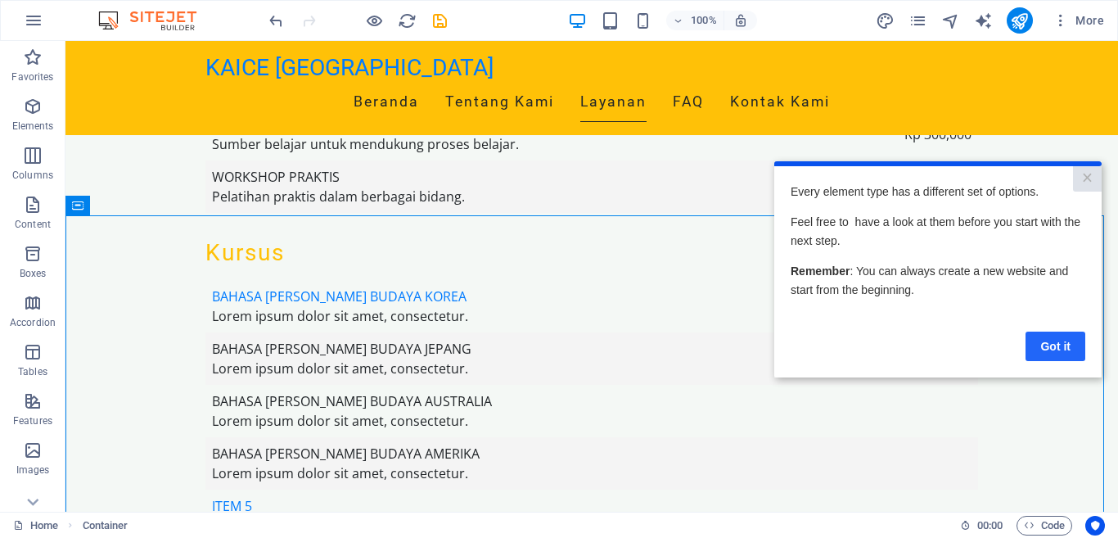
click at [1064, 344] on link "Got it" at bounding box center [1056, 345] width 60 height 29
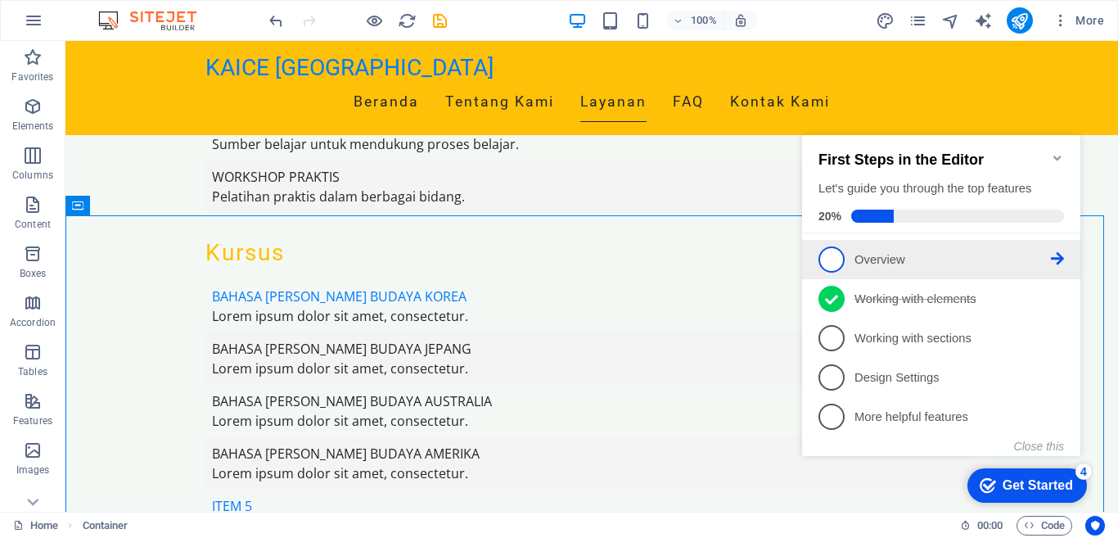
click at [837, 253] on span "1" at bounding box center [832, 259] width 26 height 26
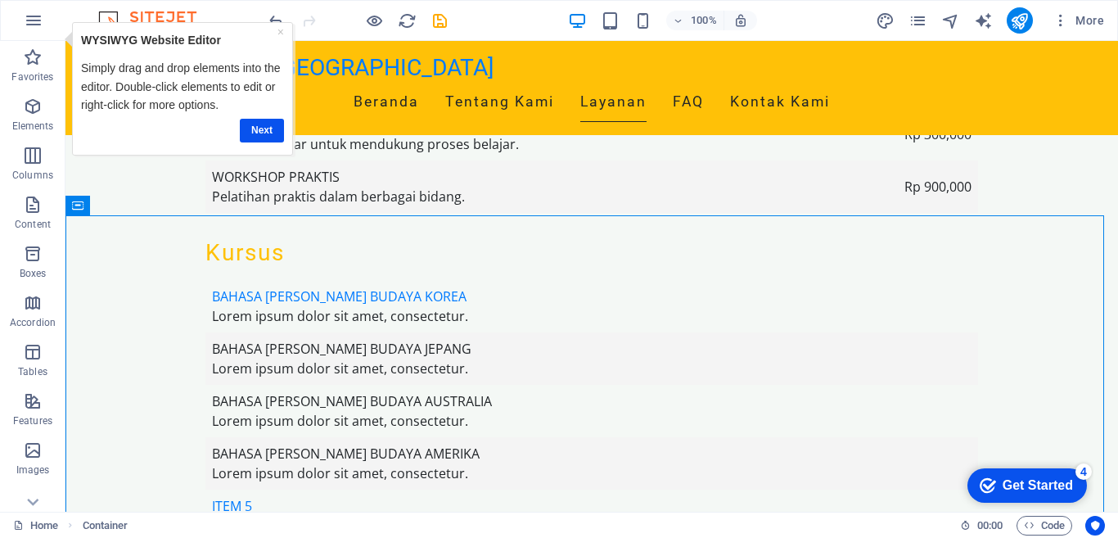
click at [1040, 489] on div "Get Started" at bounding box center [1038, 485] width 70 height 15
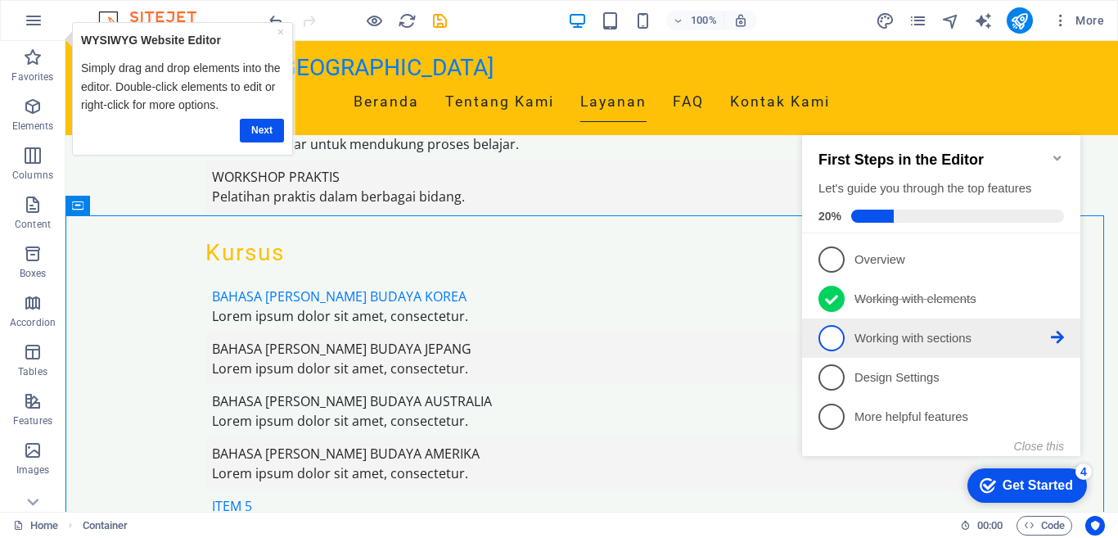
click at [829, 338] on span "3" at bounding box center [832, 338] width 26 height 26
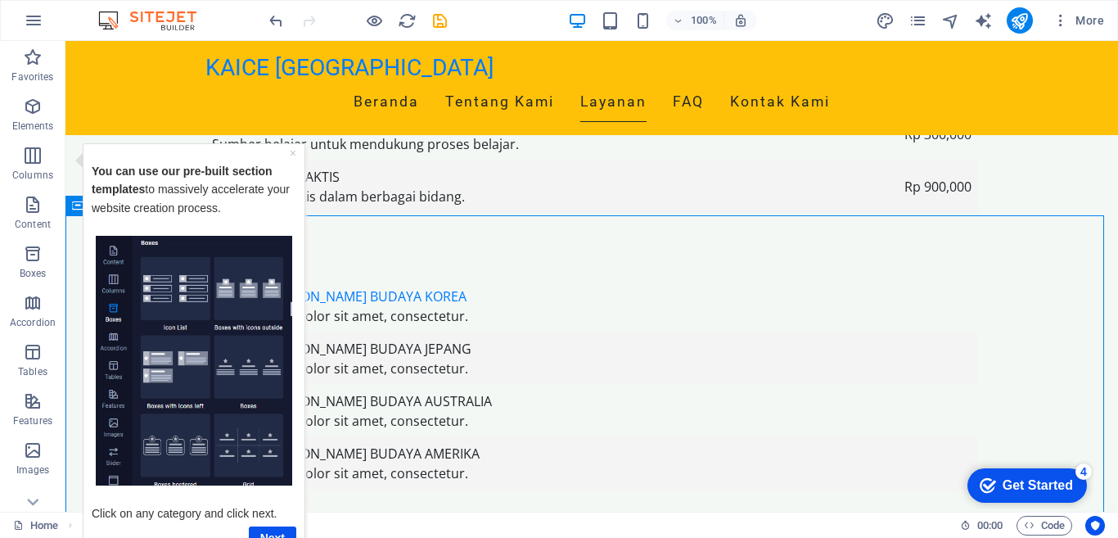
click at [1034, 483] on div "Get Started" at bounding box center [1038, 485] width 70 height 15
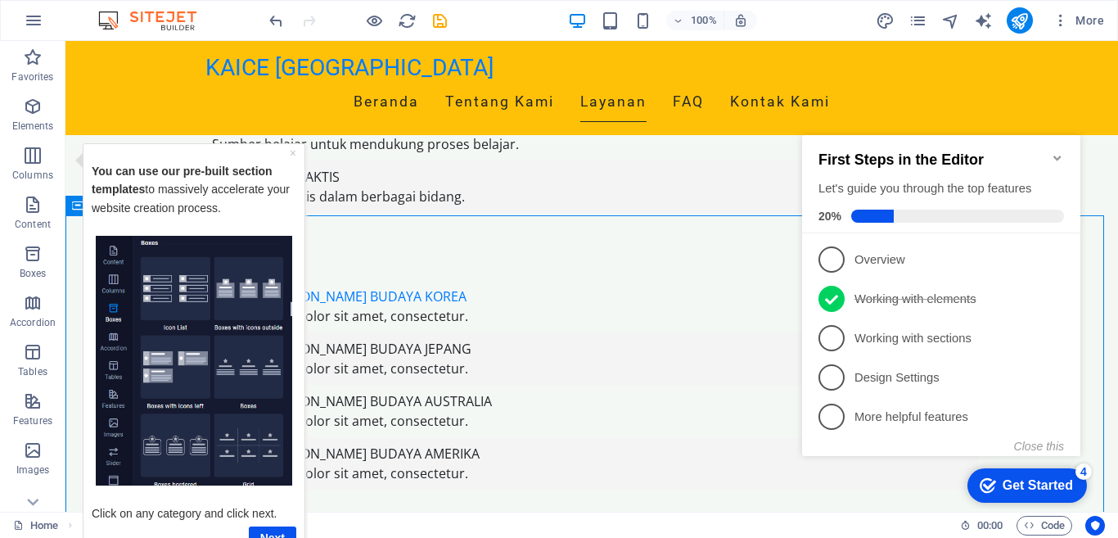
click at [1052, 332] on icon at bounding box center [1057, 337] width 13 height 13
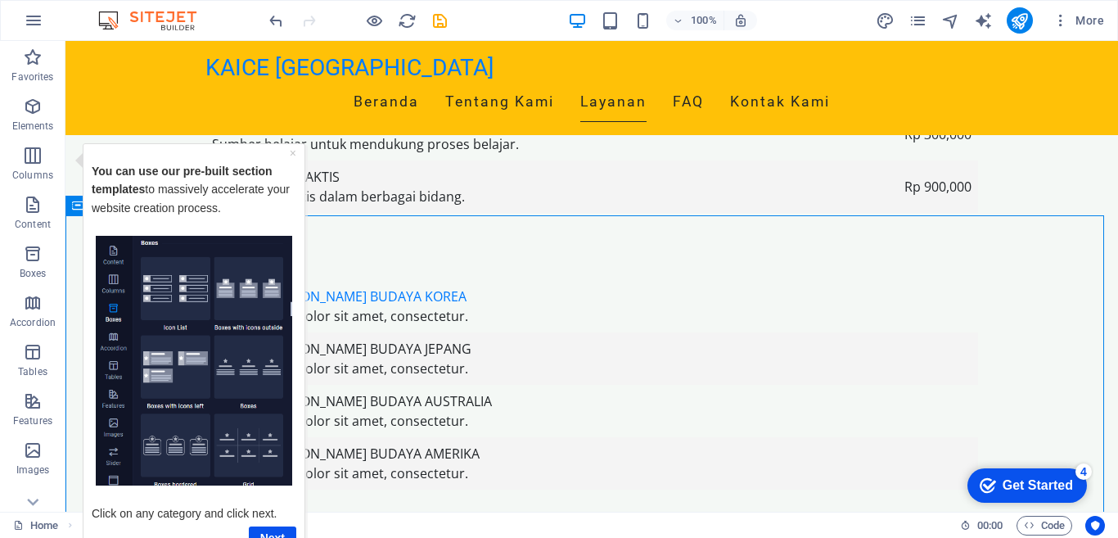
click at [1048, 478] on div "Get Started" at bounding box center [1038, 485] width 70 height 15
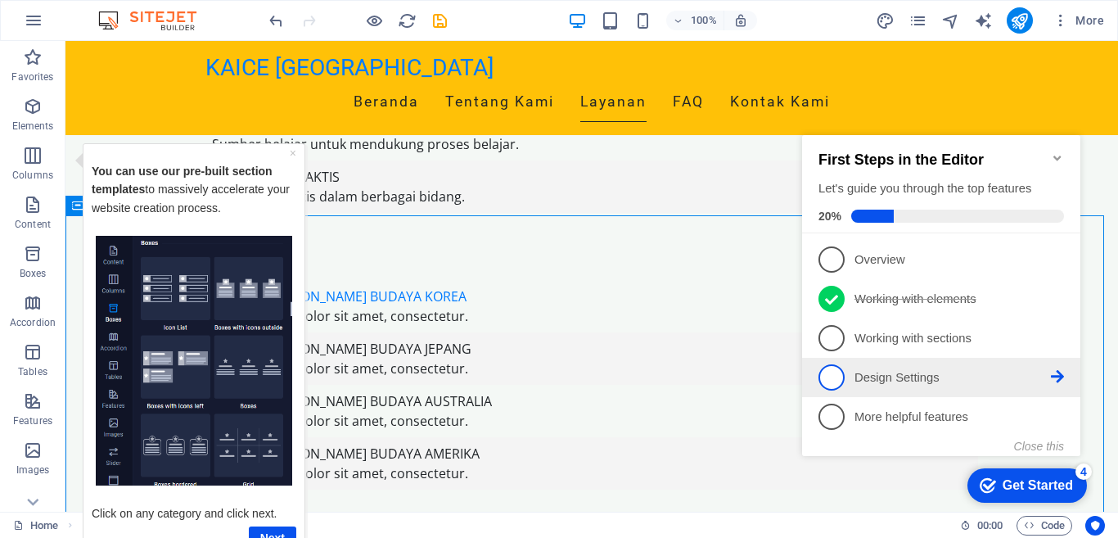
click at [1056, 373] on icon at bounding box center [1057, 376] width 13 height 13
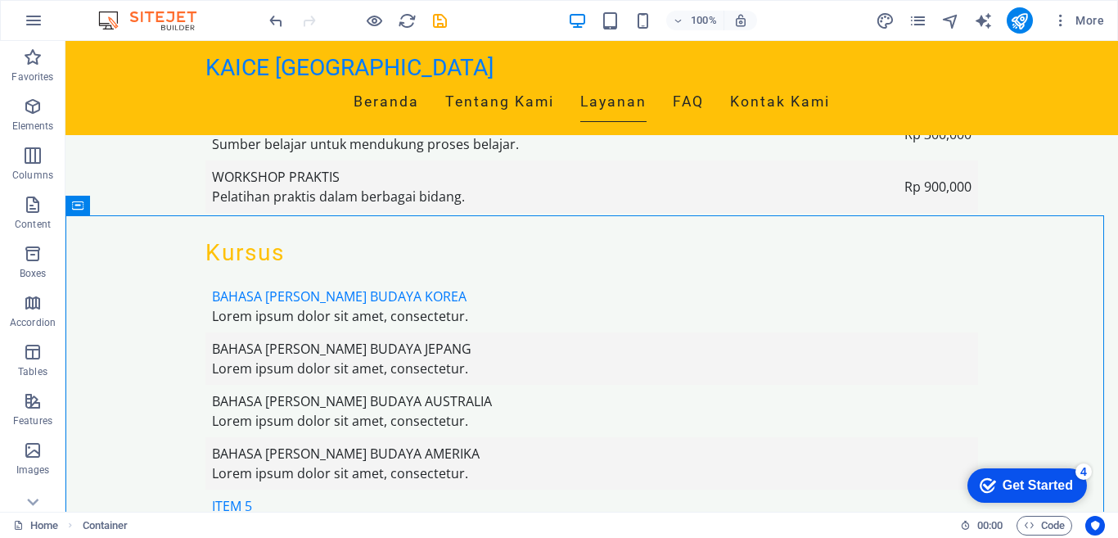
click at [1048, 475] on div "checkmark Get Started 4" at bounding box center [1028, 485] width 120 height 34
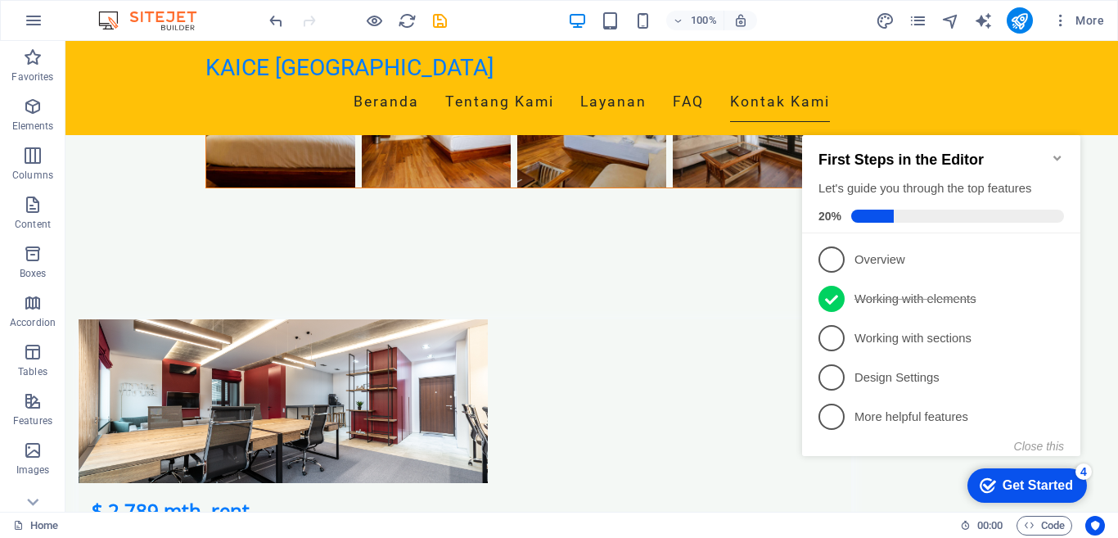
scroll to position [9405, 0]
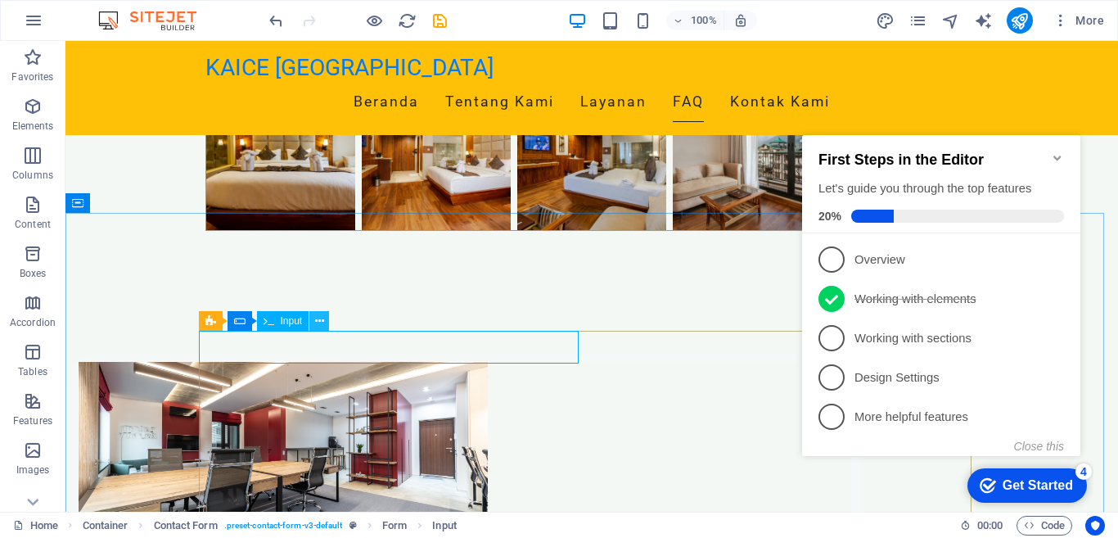
click at [315, 323] on icon at bounding box center [319, 321] width 9 height 17
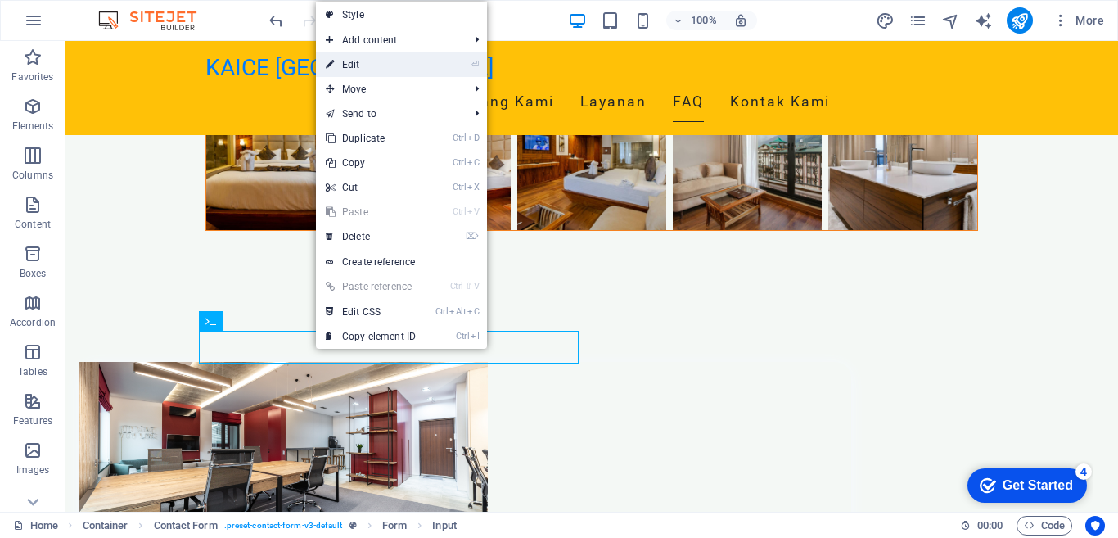
click at [362, 64] on link "⏎ Edit" at bounding box center [371, 64] width 110 height 25
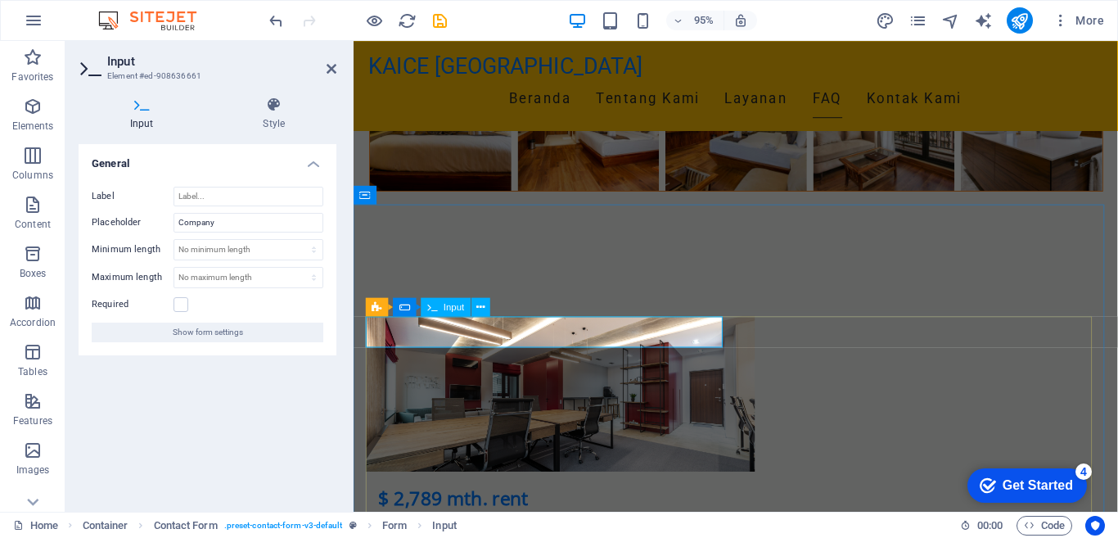
scroll to position [9388, 0]
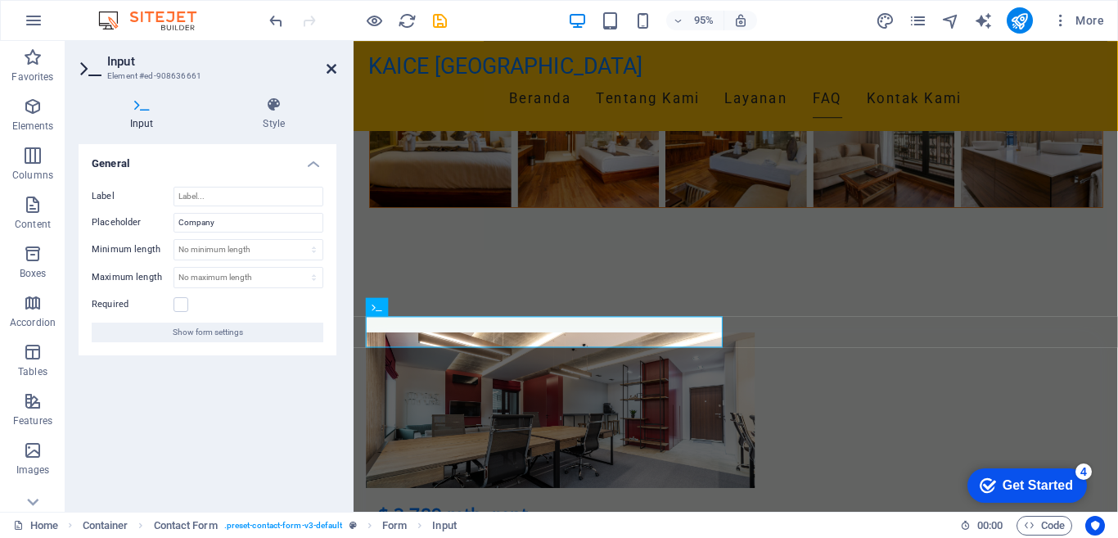
click at [334, 68] on icon at bounding box center [332, 68] width 10 height 13
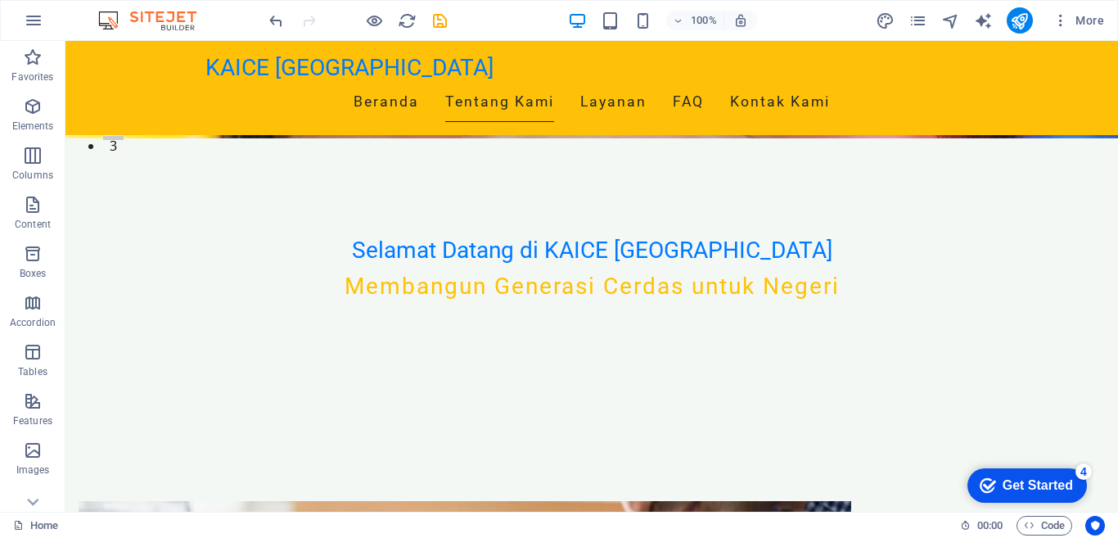
scroll to position [0, 0]
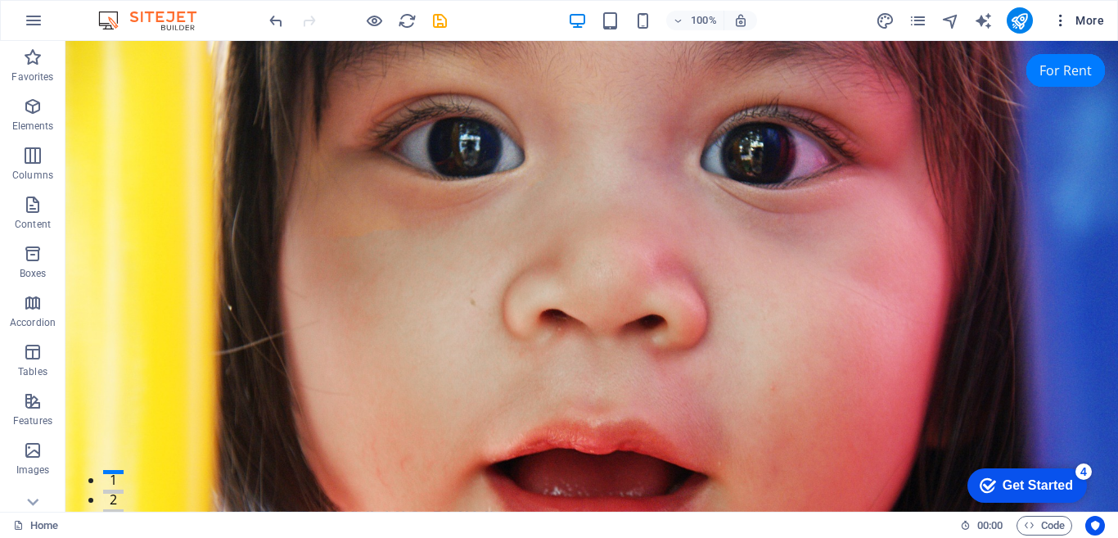
click at [1060, 23] on icon "button" at bounding box center [1061, 20] width 16 height 16
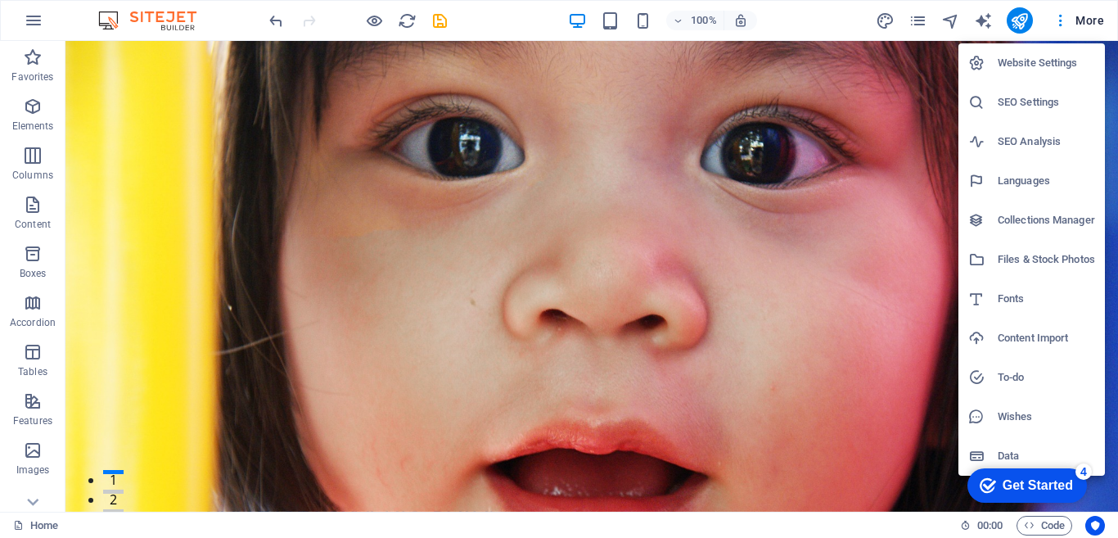
click at [1041, 62] on h6 "Website Settings" at bounding box center [1046, 63] width 97 height 20
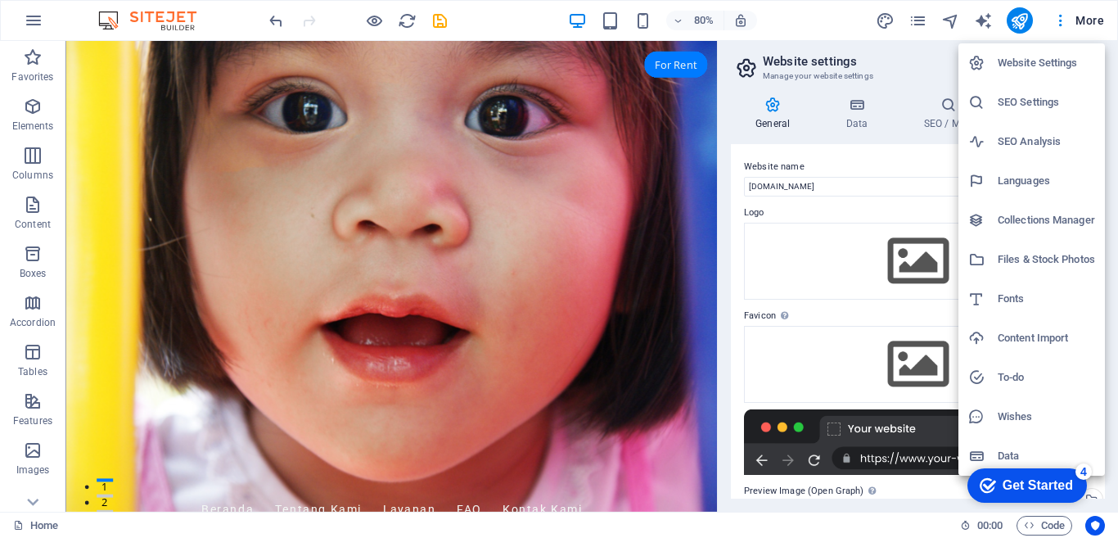
click at [1046, 63] on h6 "Website Settings" at bounding box center [1046, 63] width 97 height 20
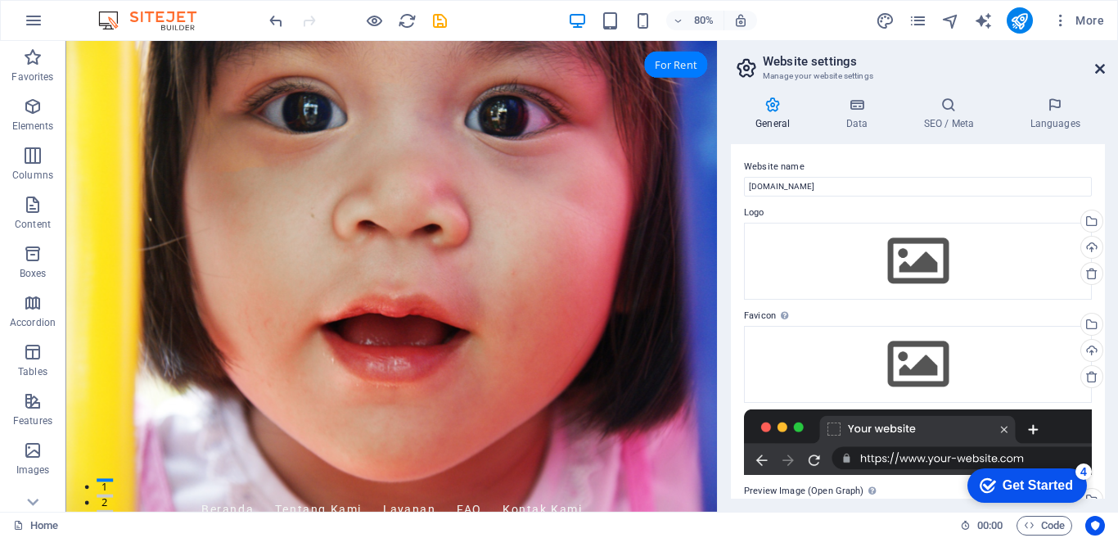
click at [1104, 67] on icon at bounding box center [1100, 68] width 10 height 13
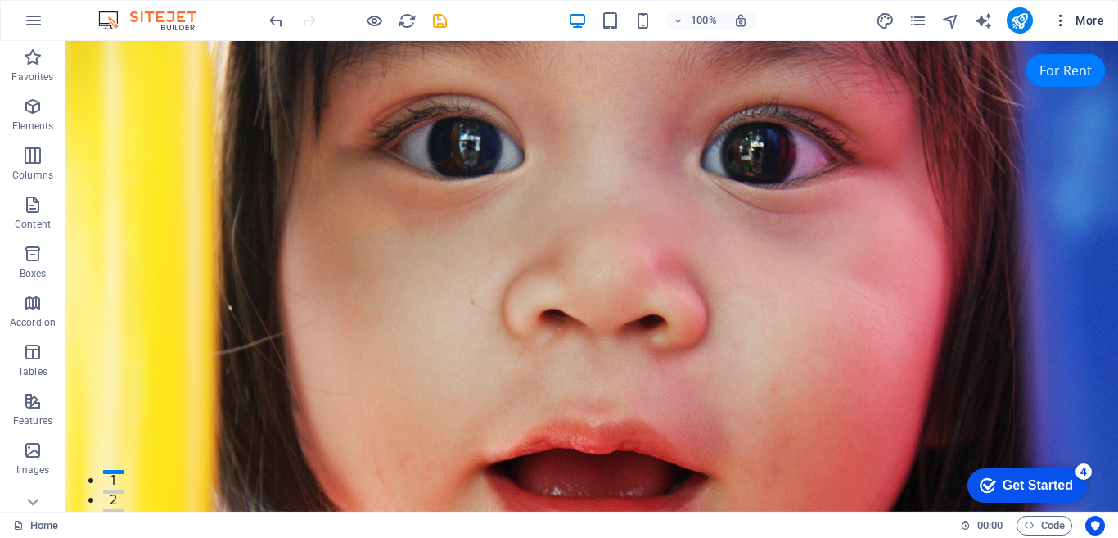
click at [1063, 19] on icon "button" at bounding box center [1061, 20] width 16 height 16
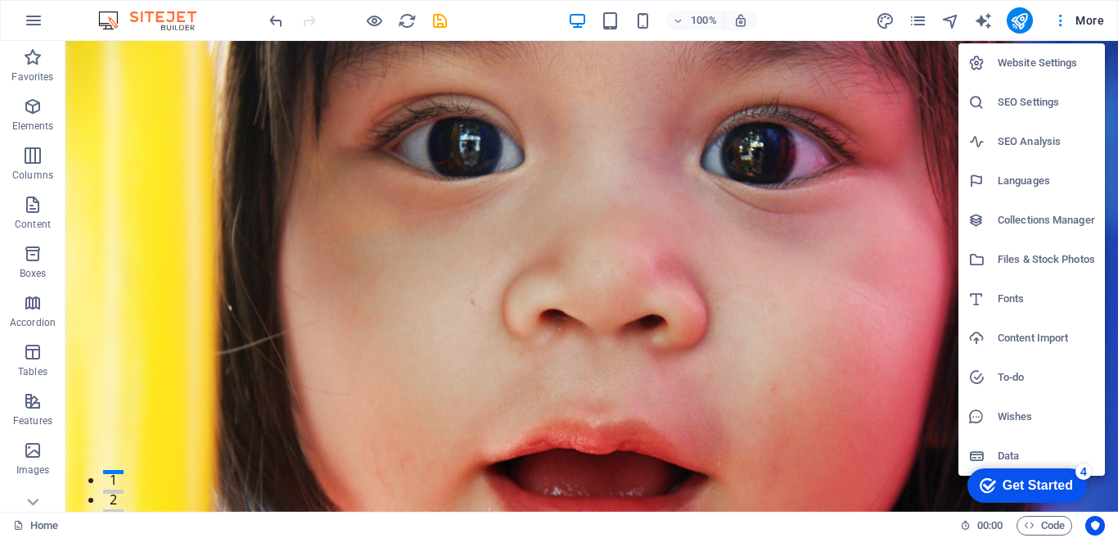
click at [1093, 20] on div at bounding box center [559, 269] width 1118 height 538
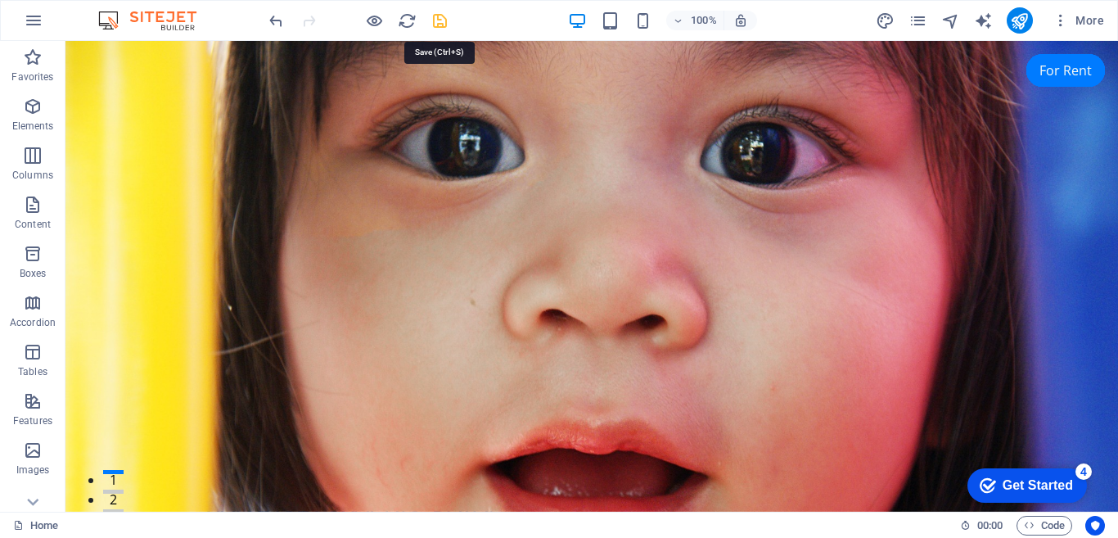
click at [0, 0] on icon "save" at bounding box center [0, 0] width 0 height 0
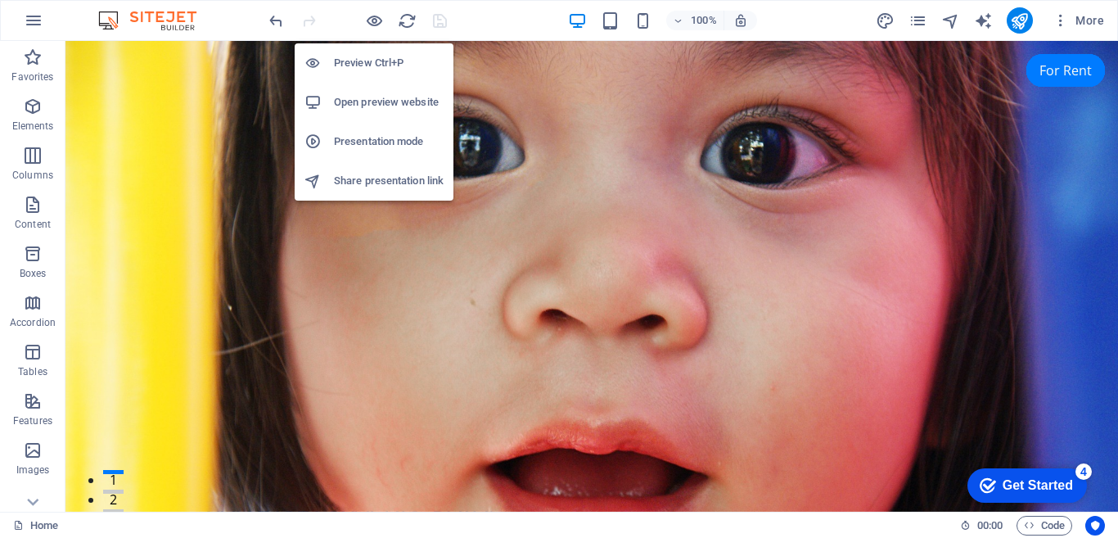
click at [368, 102] on h6 "Open preview website" at bounding box center [389, 103] width 110 height 20
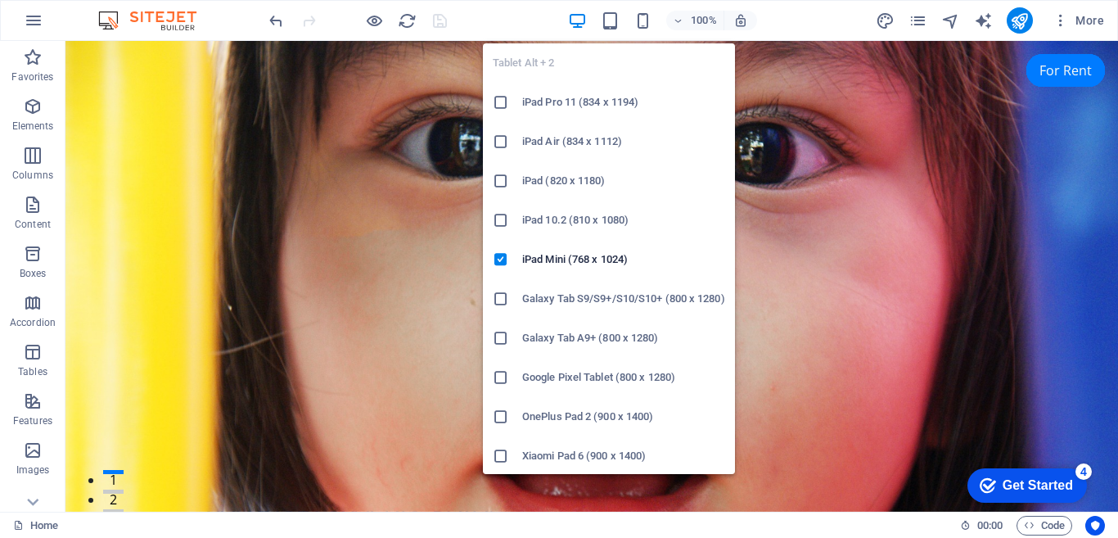
click at [603, 296] on h6 "Galaxy Tab S9/S9+/S10/S10+ (800 x 1280)" at bounding box center [623, 299] width 203 height 20
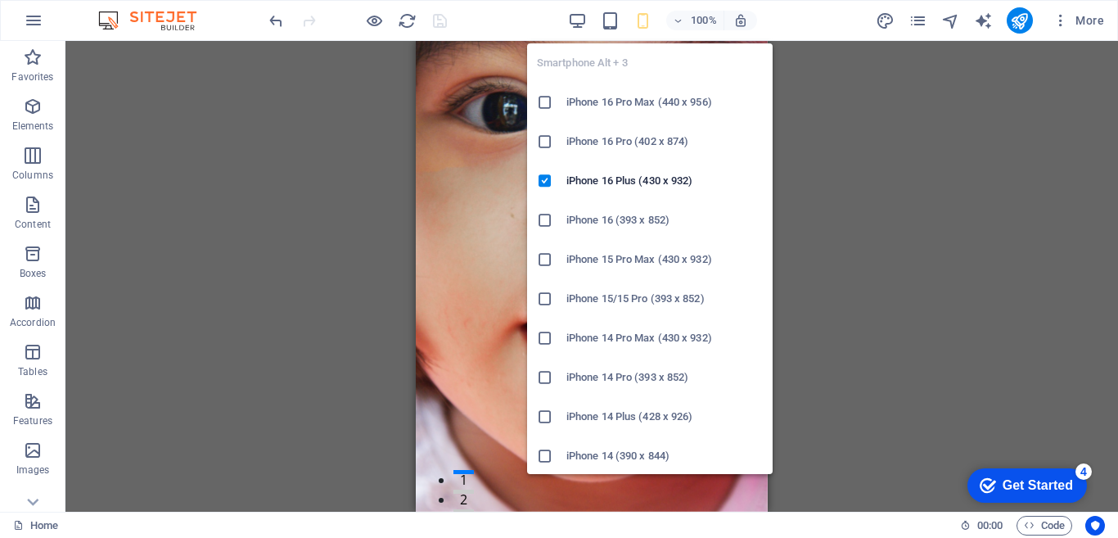
click at [544, 219] on icon at bounding box center [545, 220] width 16 height 16
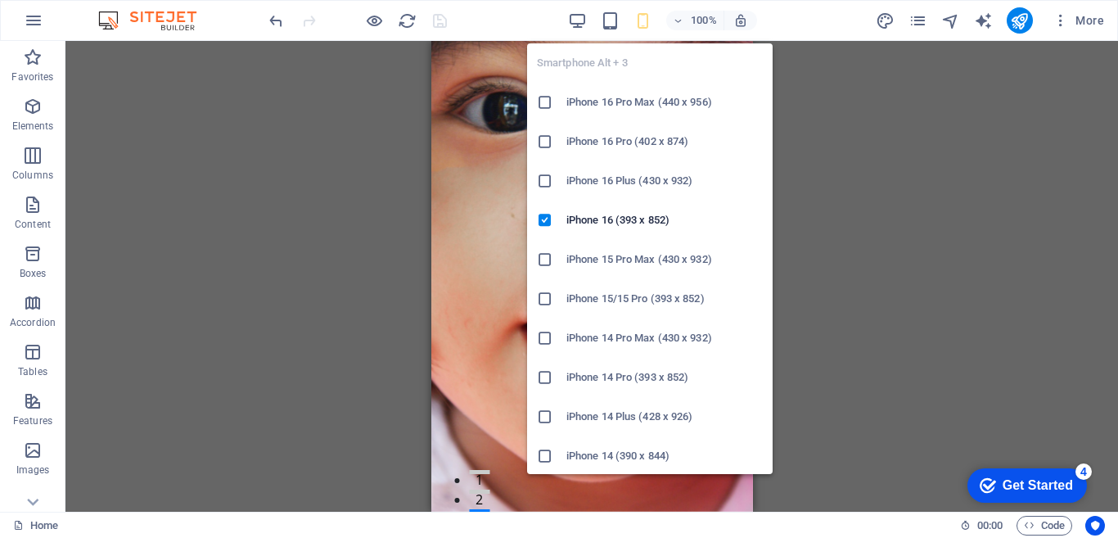
click at [549, 102] on icon at bounding box center [545, 102] width 16 height 16
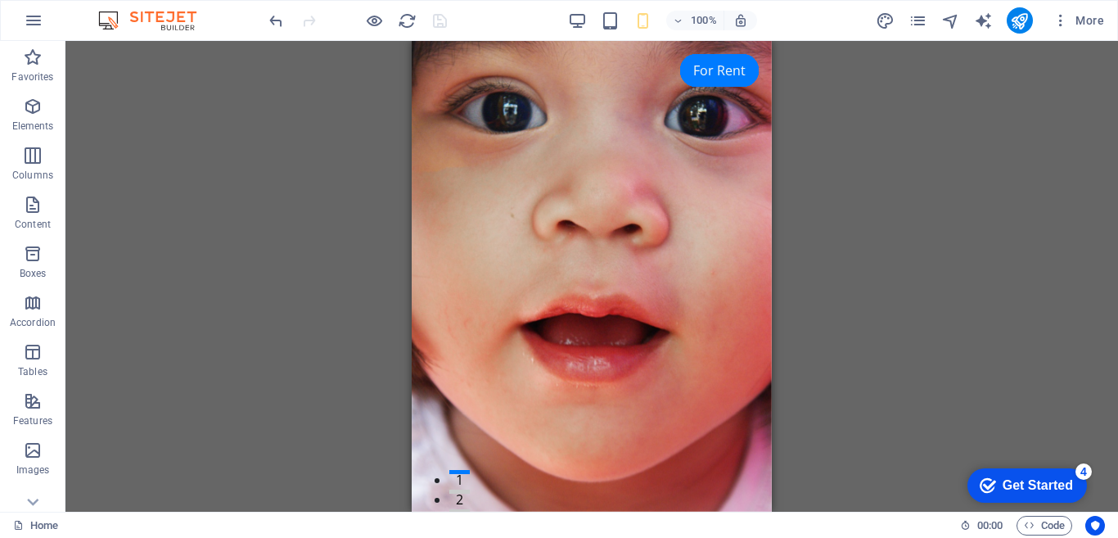
click at [931, 138] on div "H2 Banner Container Banner Menu Bar Menu Spacer H3 Spacer Preset Logo Container…" at bounding box center [592, 276] width 1053 height 471
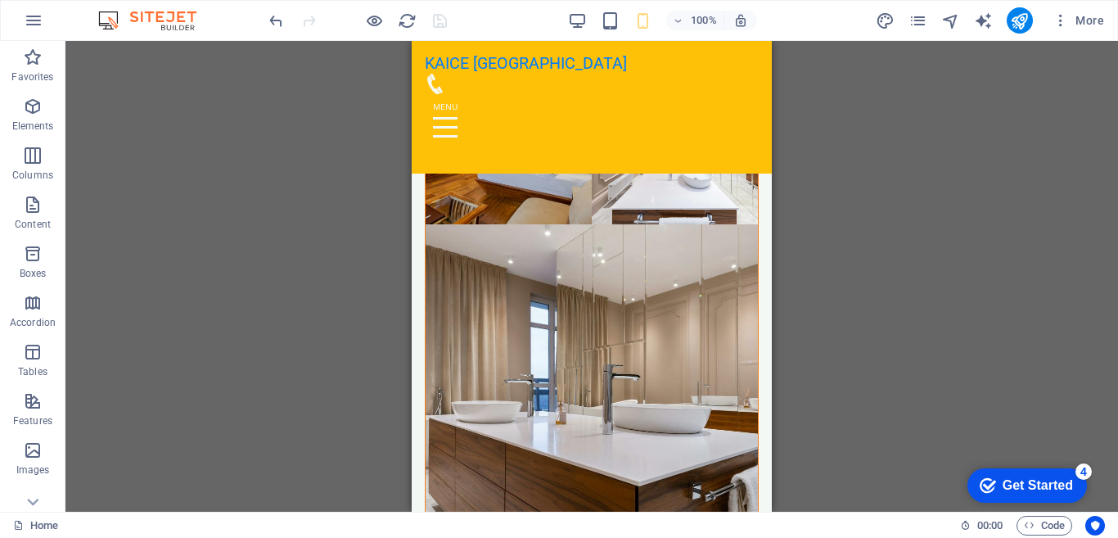
scroll to position [10170, 0]
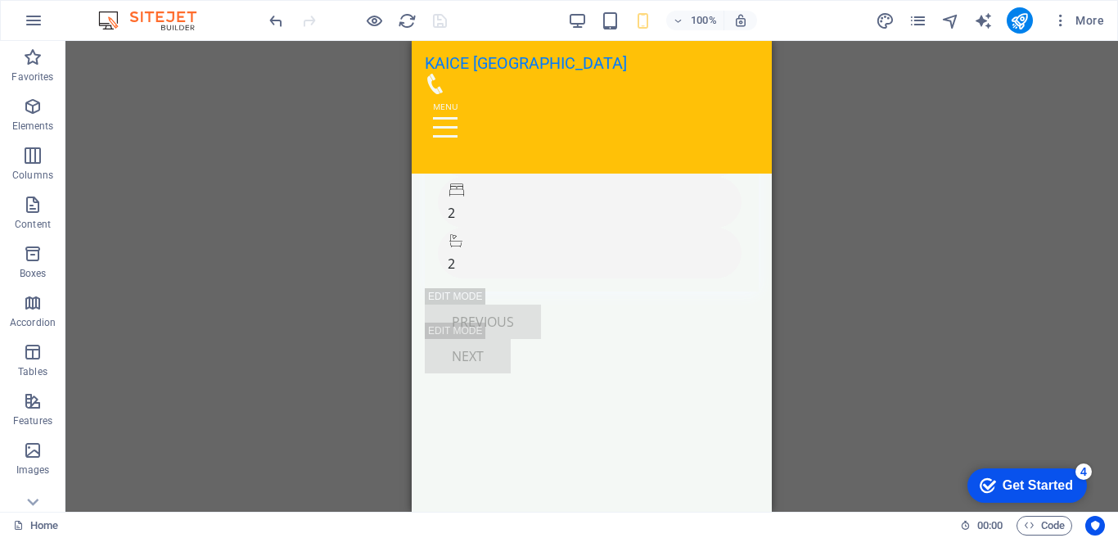
drag, startPoint x: 766, startPoint y: 67, endPoint x: 1184, endPoint y: 454, distance: 569.6
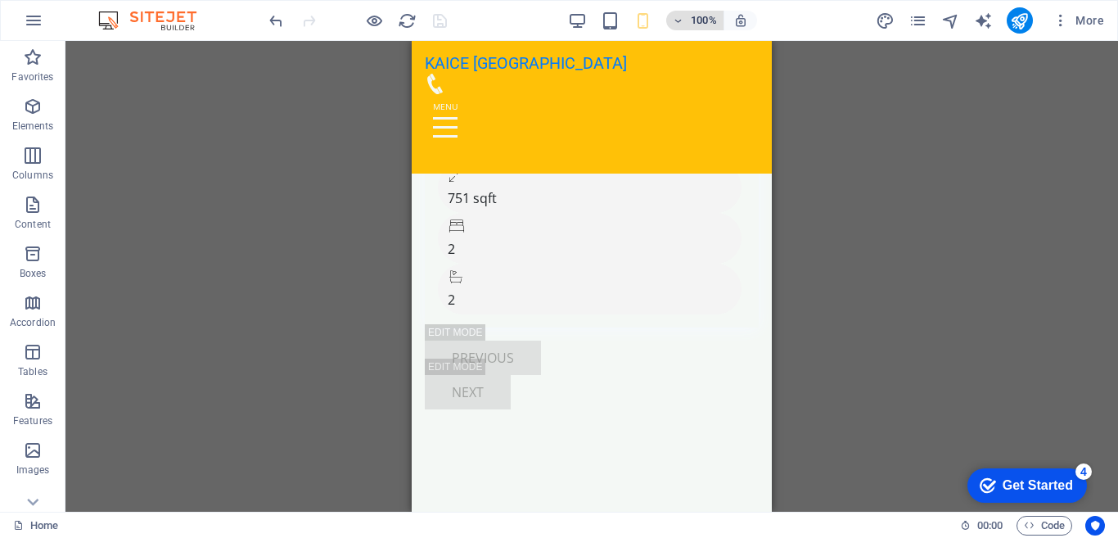
click at [0, 0] on icon "button" at bounding box center [0, 0] width 0 height 0
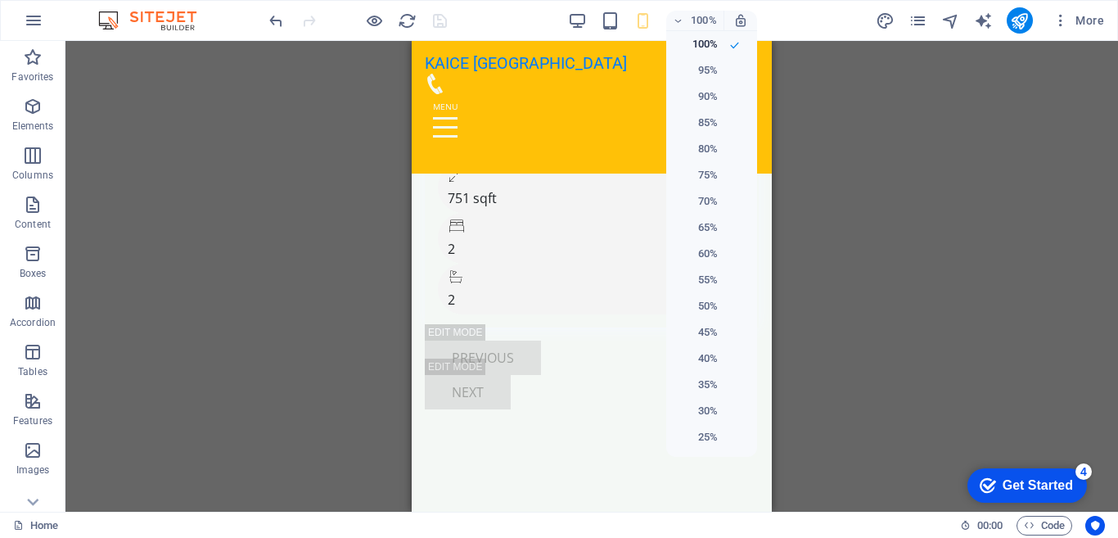
click at [605, 20] on div at bounding box center [559, 269] width 1118 height 538
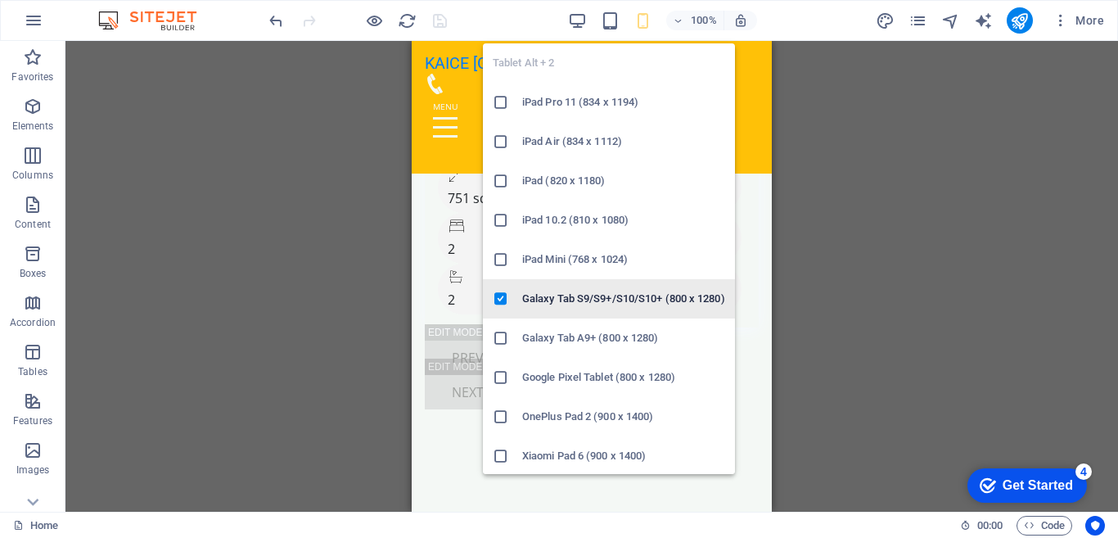
click at [580, 298] on h6 "Galaxy Tab S9/S9+/S10/S10+ (800 x 1280)" at bounding box center [623, 299] width 203 height 20
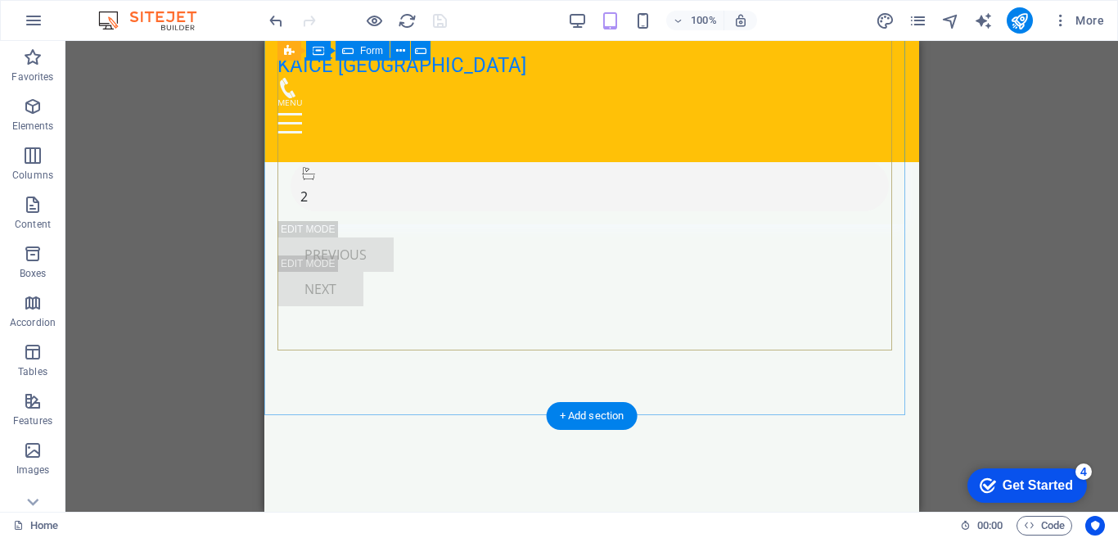
scroll to position [13256, 0]
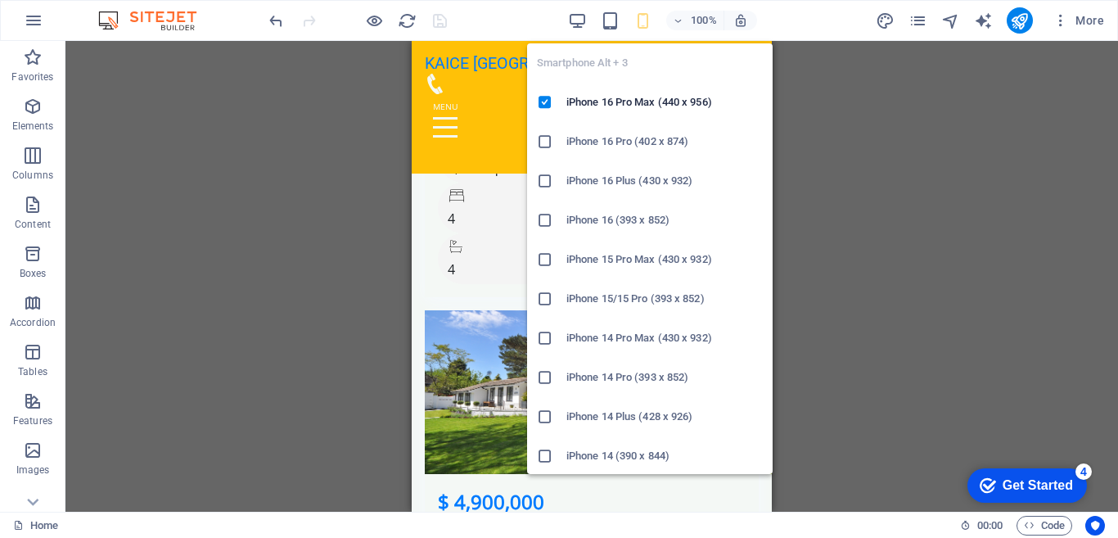
scroll to position [13209, 0]
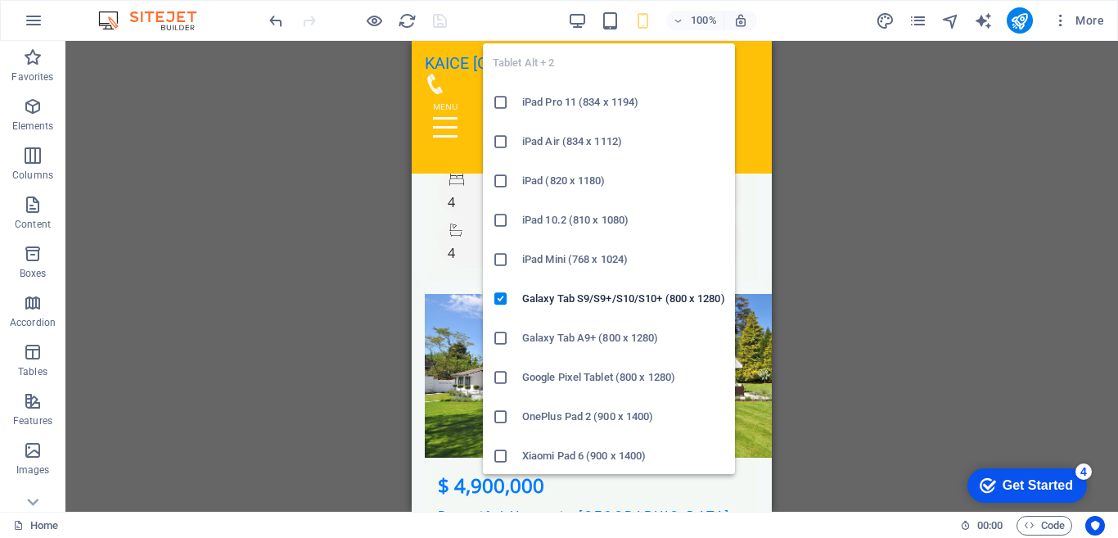
click at [570, 102] on h6 "iPad Pro 11 (834 x 1194)" at bounding box center [623, 103] width 203 height 20
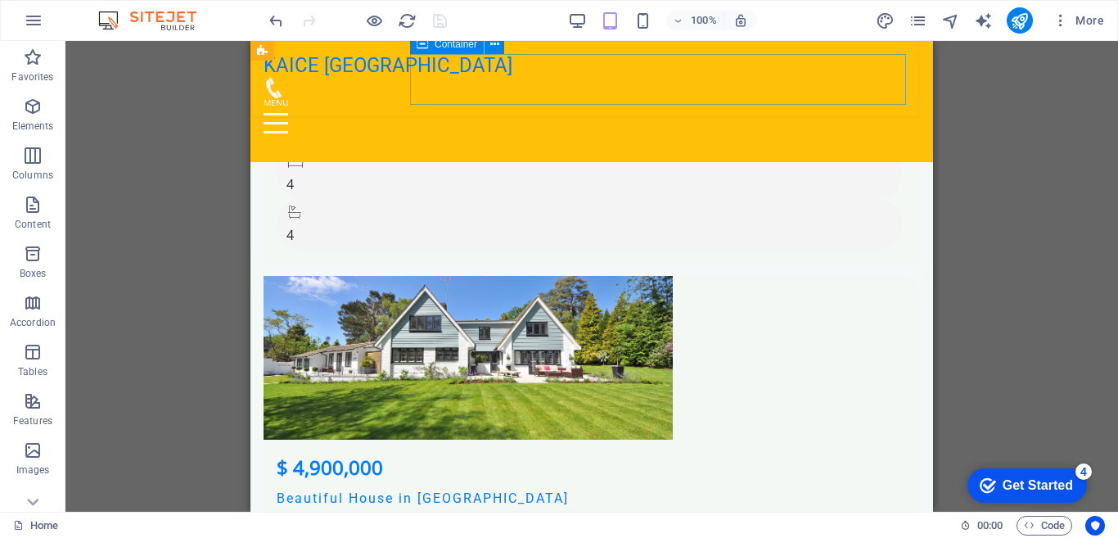
scroll to position [13256, 0]
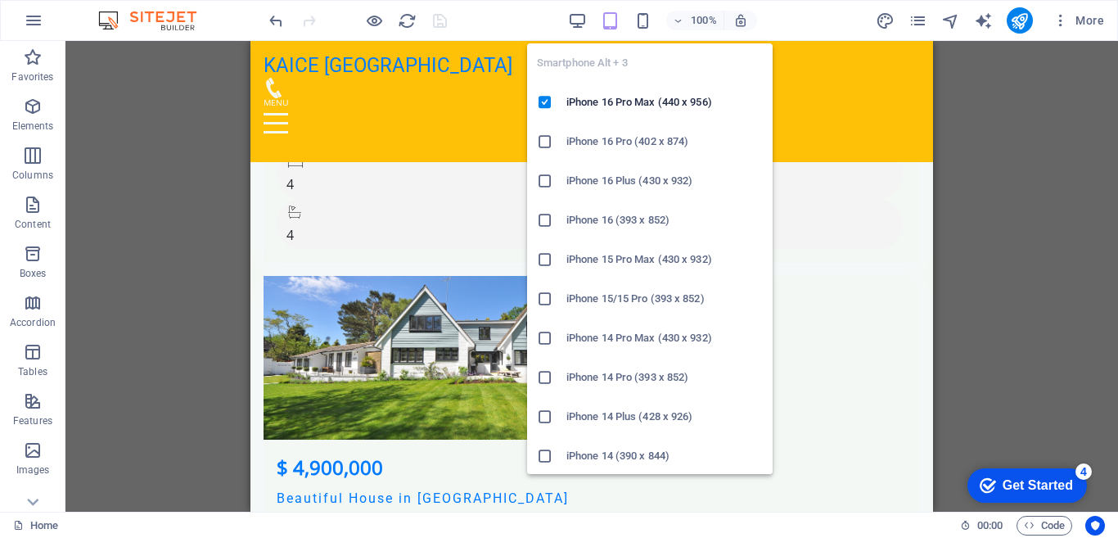
click at [547, 142] on icon at bounding box center [545, 141] width 16 height 16
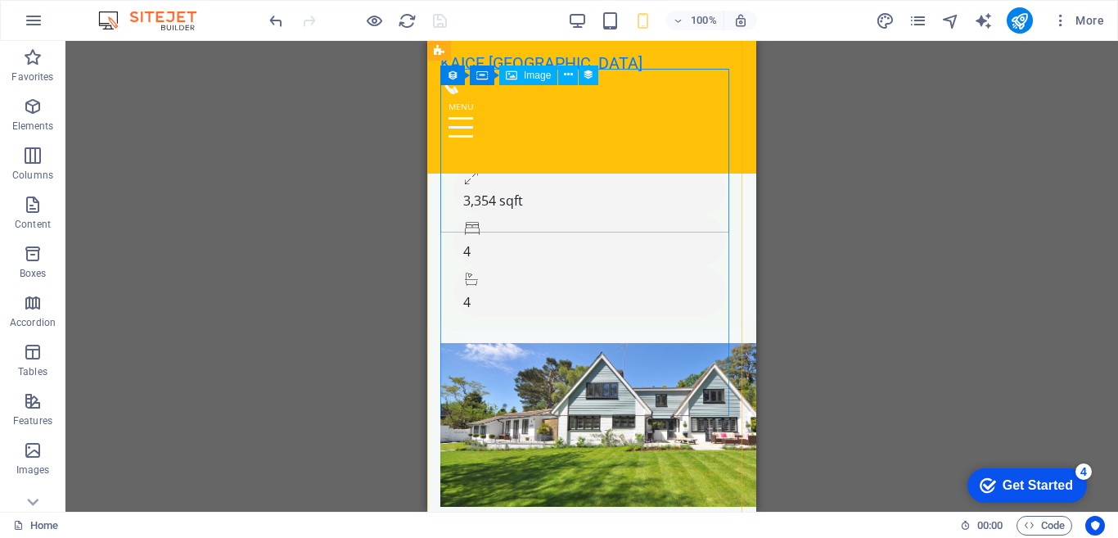
scroll to position [13209, 0]
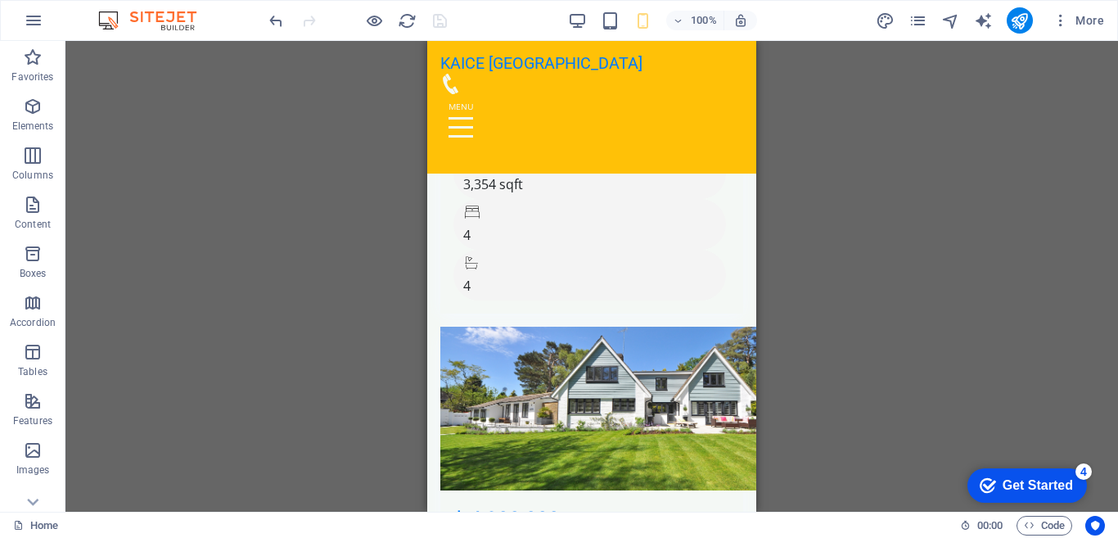
click at [888, 228] on div "H2 Banner Container Menu Bar Menu Spacer H3 Spacer Preset Logo Container H2 Spa…" at bounding box center [592, 276] width 1053 height 471
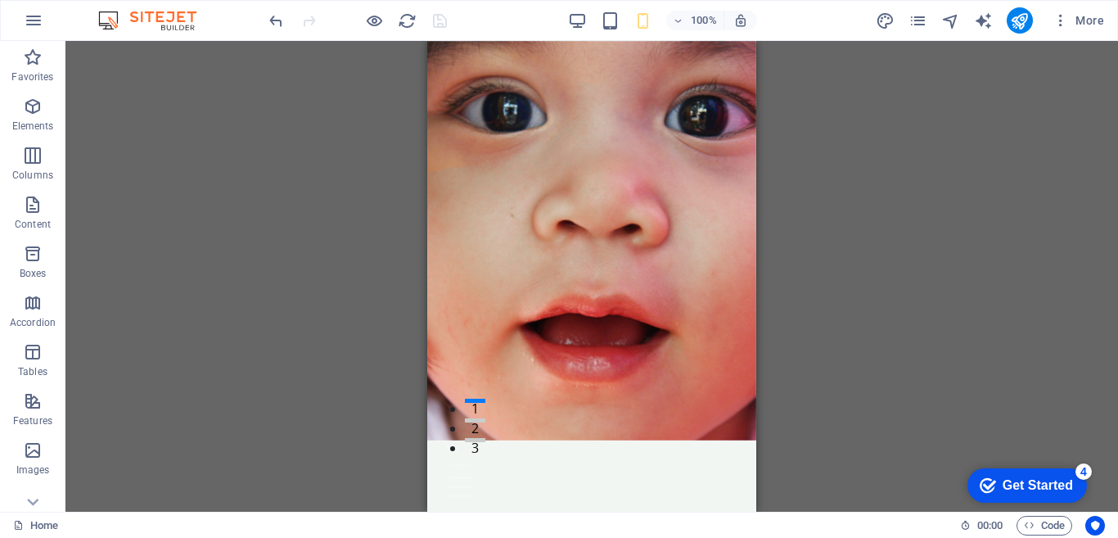
scroll to position [0, 0]
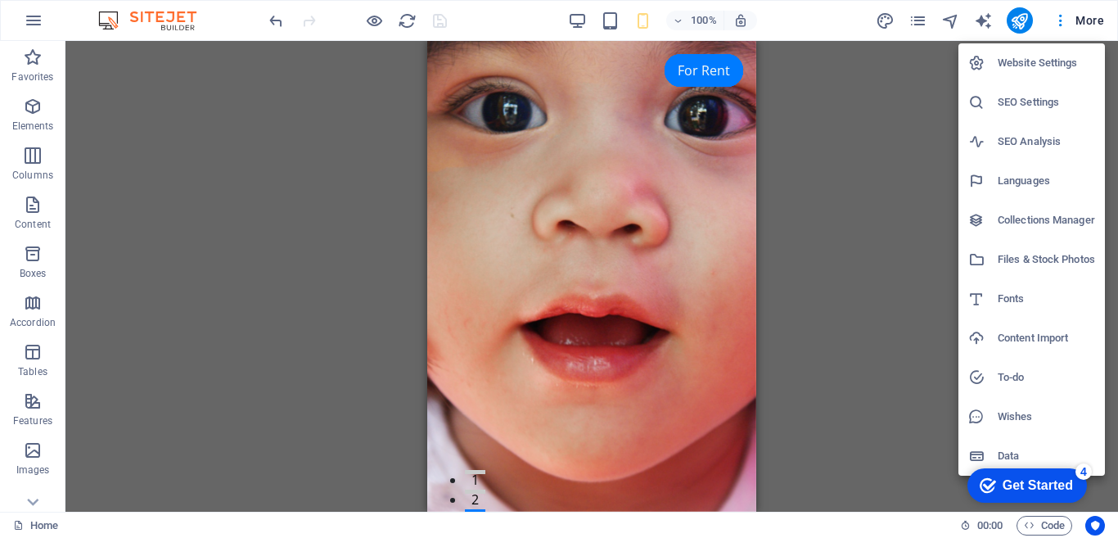
click at [1016, 184] on h6 "Languages" at bounding box center [1046, 181] width 97 height 20
select select "41"
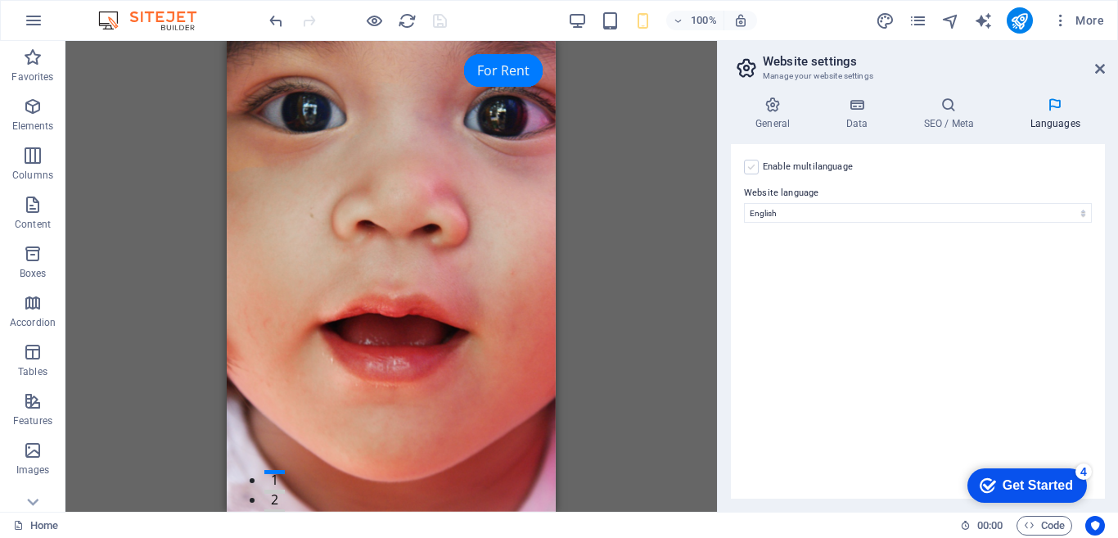
click at [752, 169] on label at bounding box center [751, 167] width 15 height 15
click at [0, 0] on input "Enable multilanguage To disable multilanguage delete all languages until only o…" at bounding box center [0, 0] width 0 height 0
select select
click at [627, 224] on div "H2 Banner Container Menu Bar Menu Spacer H3 Spacer Preset Logo Container H2 Spa…" at bounding box center [392, 276] width 652 height 471
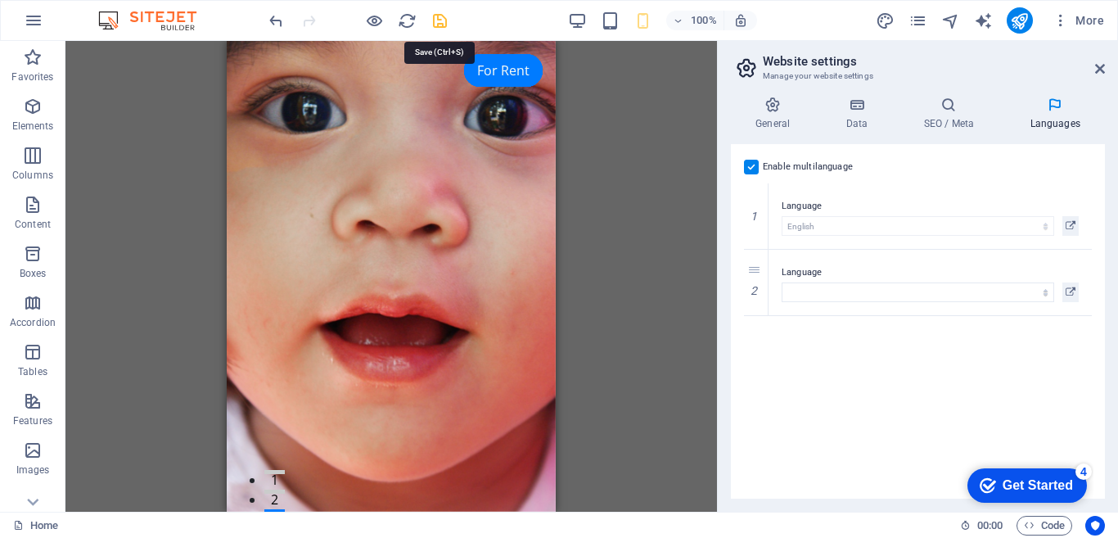
click at [435, 25] on icon "save" at bounding box center [440, 20] width 19 height 19
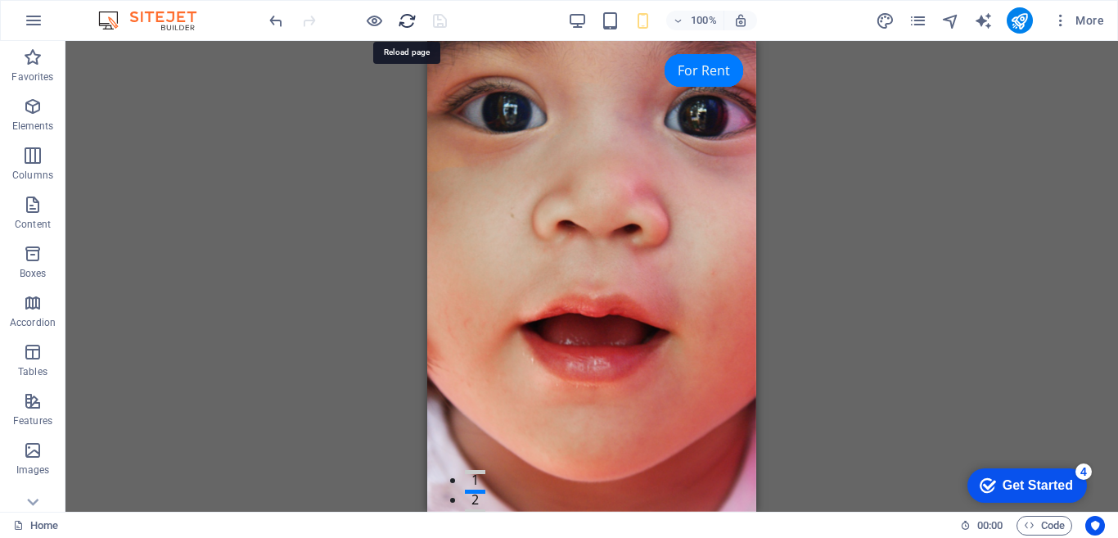
click at [409, 20] on icon "reload" at bounding box center [407, 20] width 19 height 19
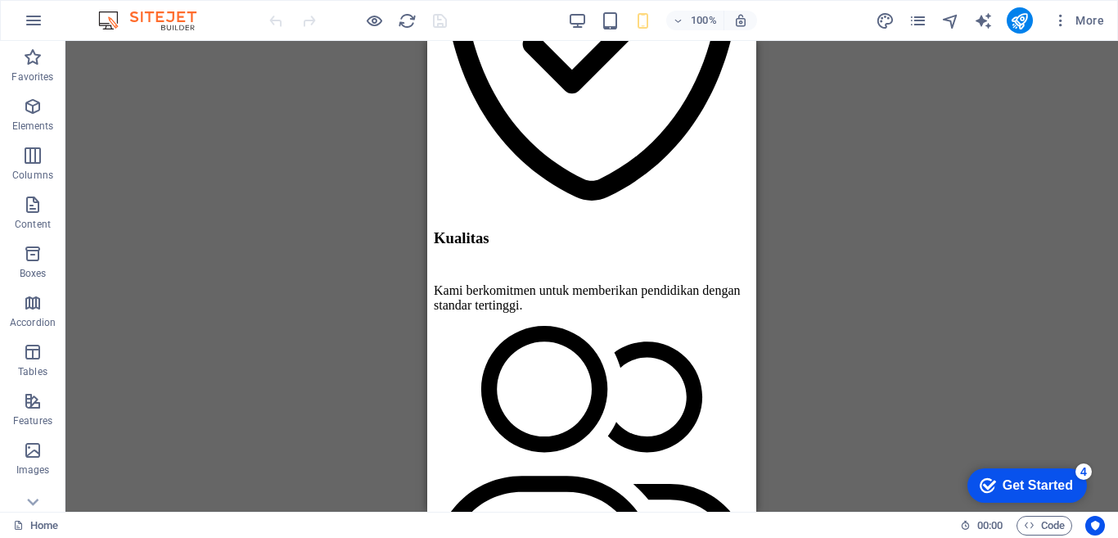
scroll to position [2147, 0]
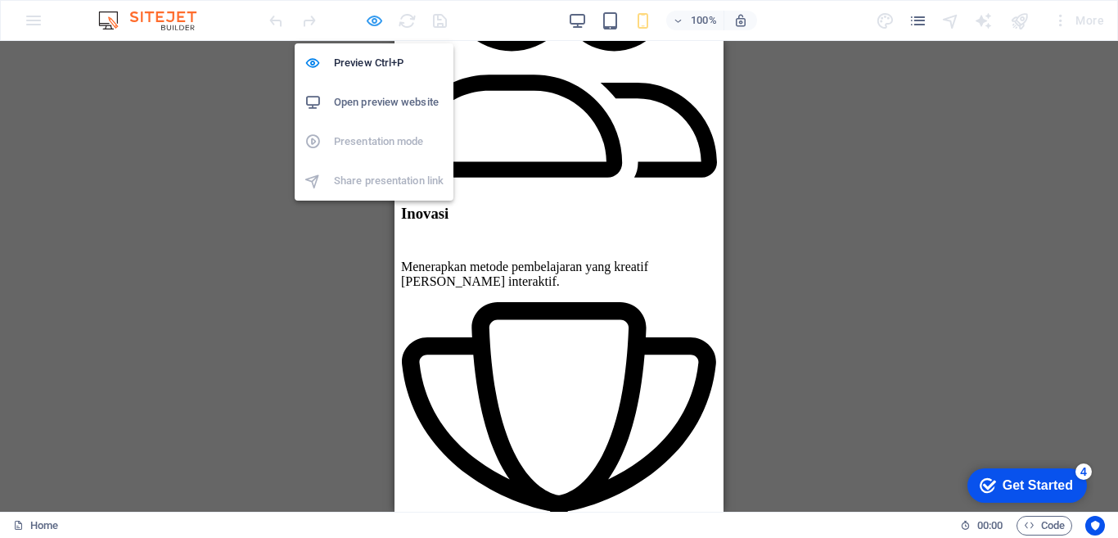
scroll to position [2112, 0]
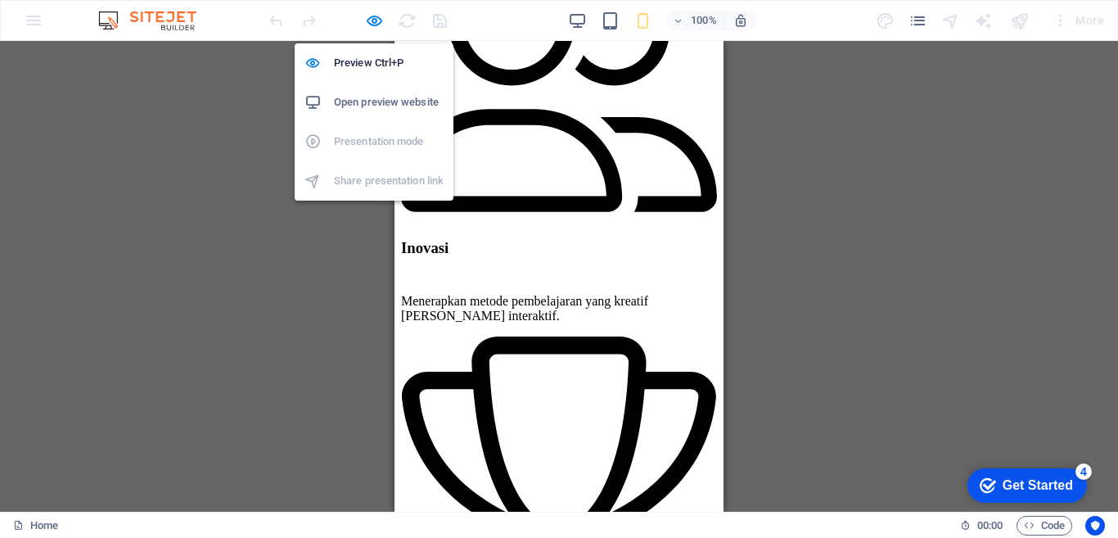
click at [375, 103] on h6 "Open preview website" at bounding box center [389, 103] width 110 height 20
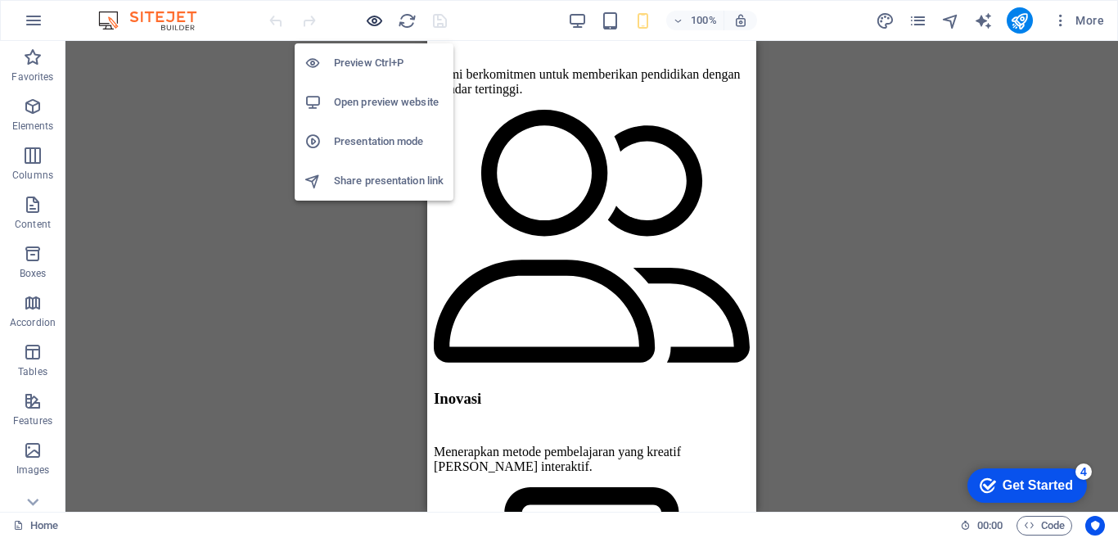
scroll to position [2147, 0]
